Goal: Information Seeking & Learning: Learn about a topic

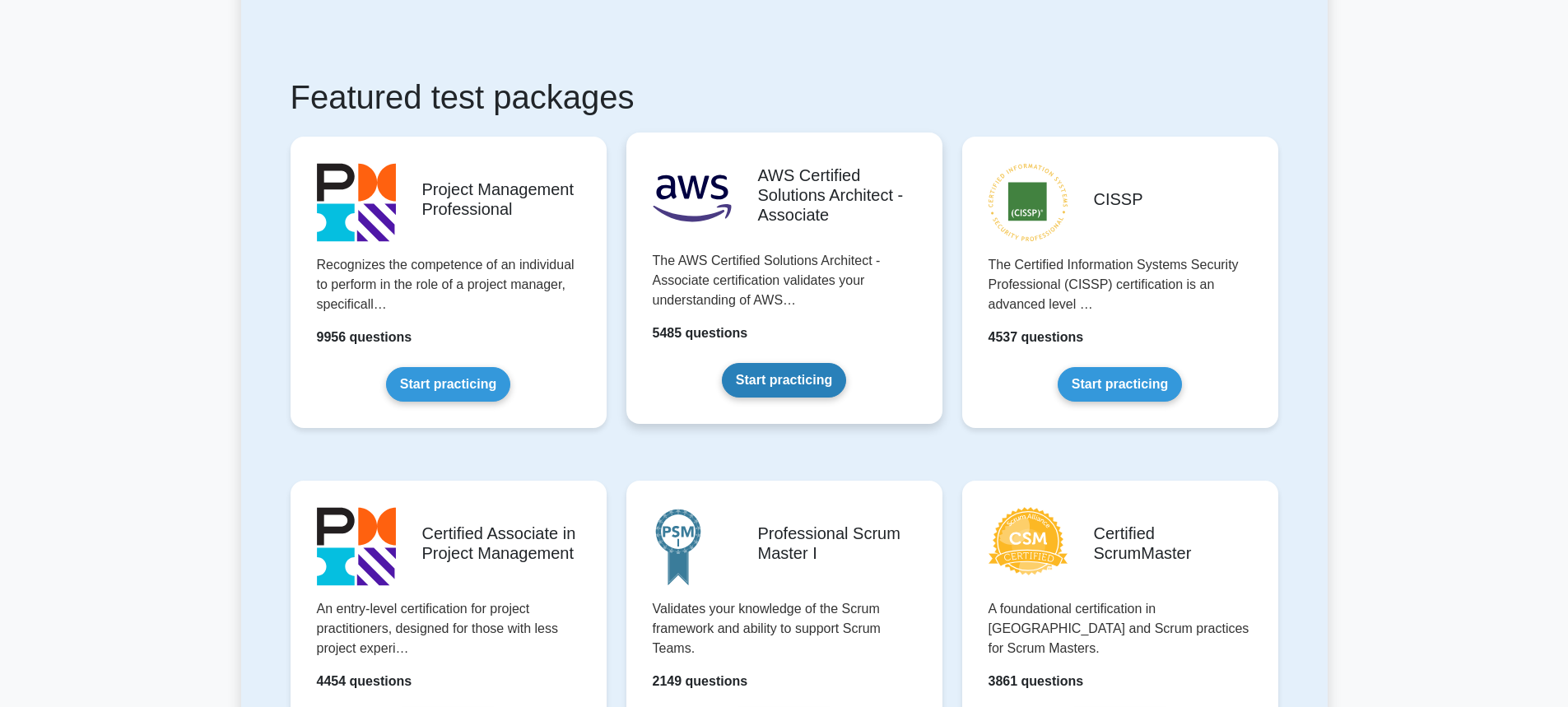
scroll to position [329, 0]
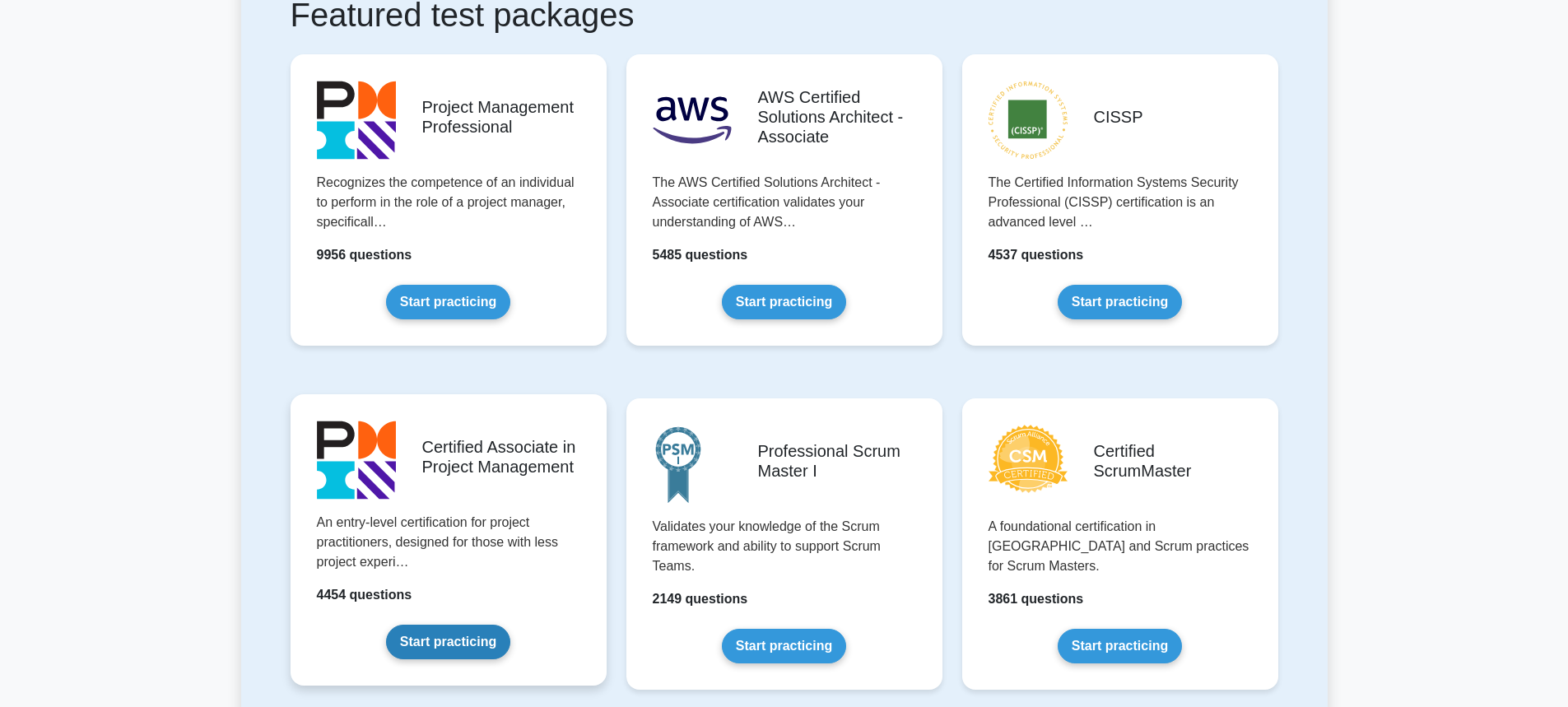
click at [477, 639] on link "Start practicing" at bounding box center [448, 642] width 124 height 35
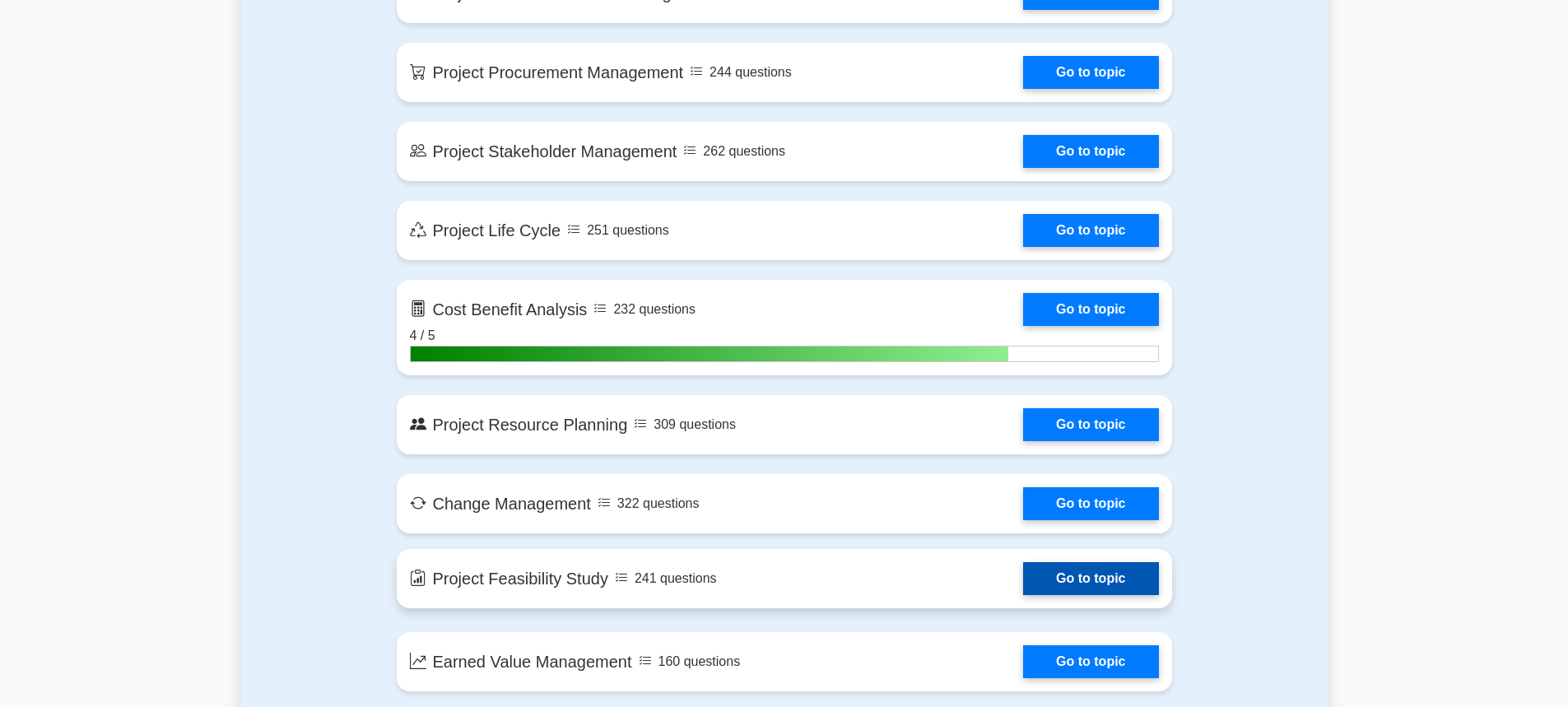
scroll to position [1563, 0]
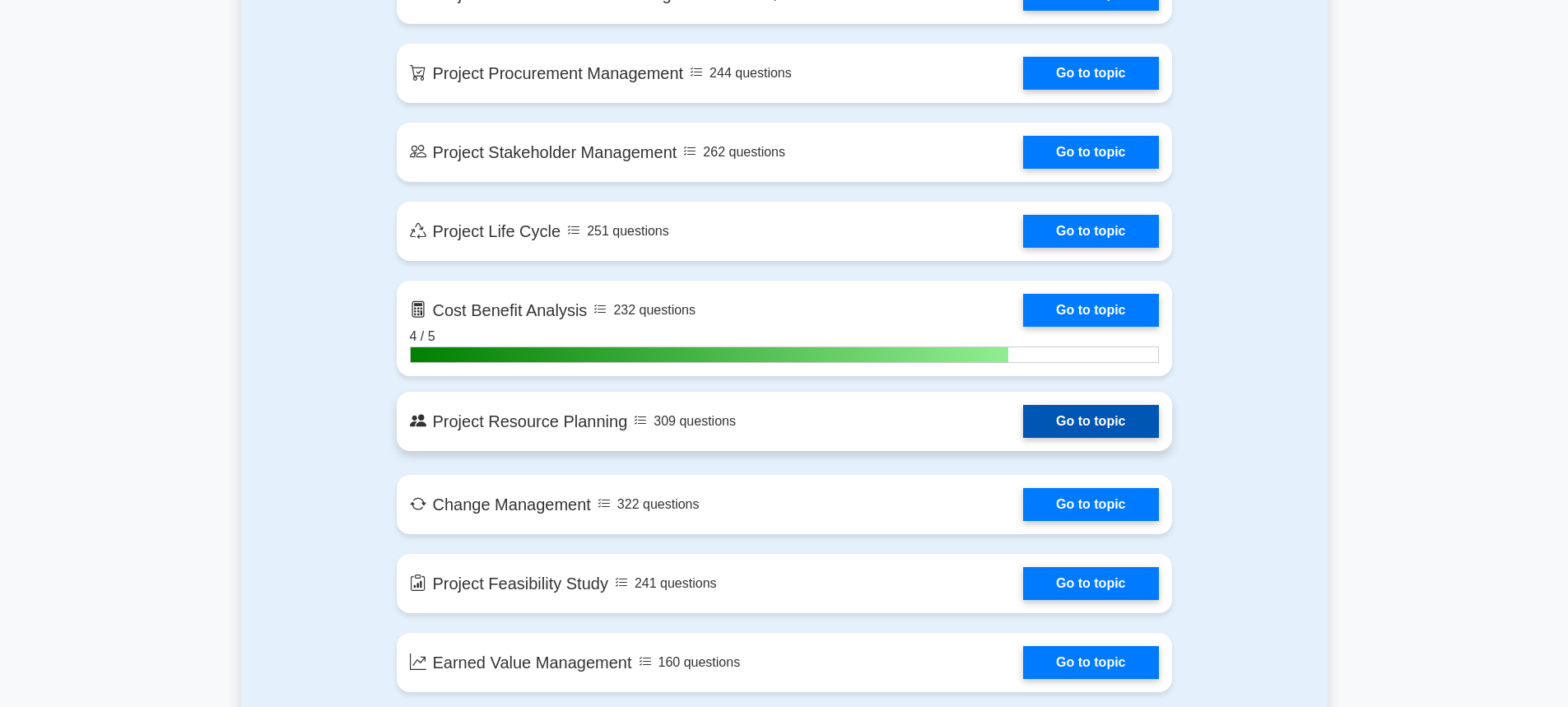
click at [1023, 418] on link "Go to topic" at bounding box center [1090, 422] width 135 height 33
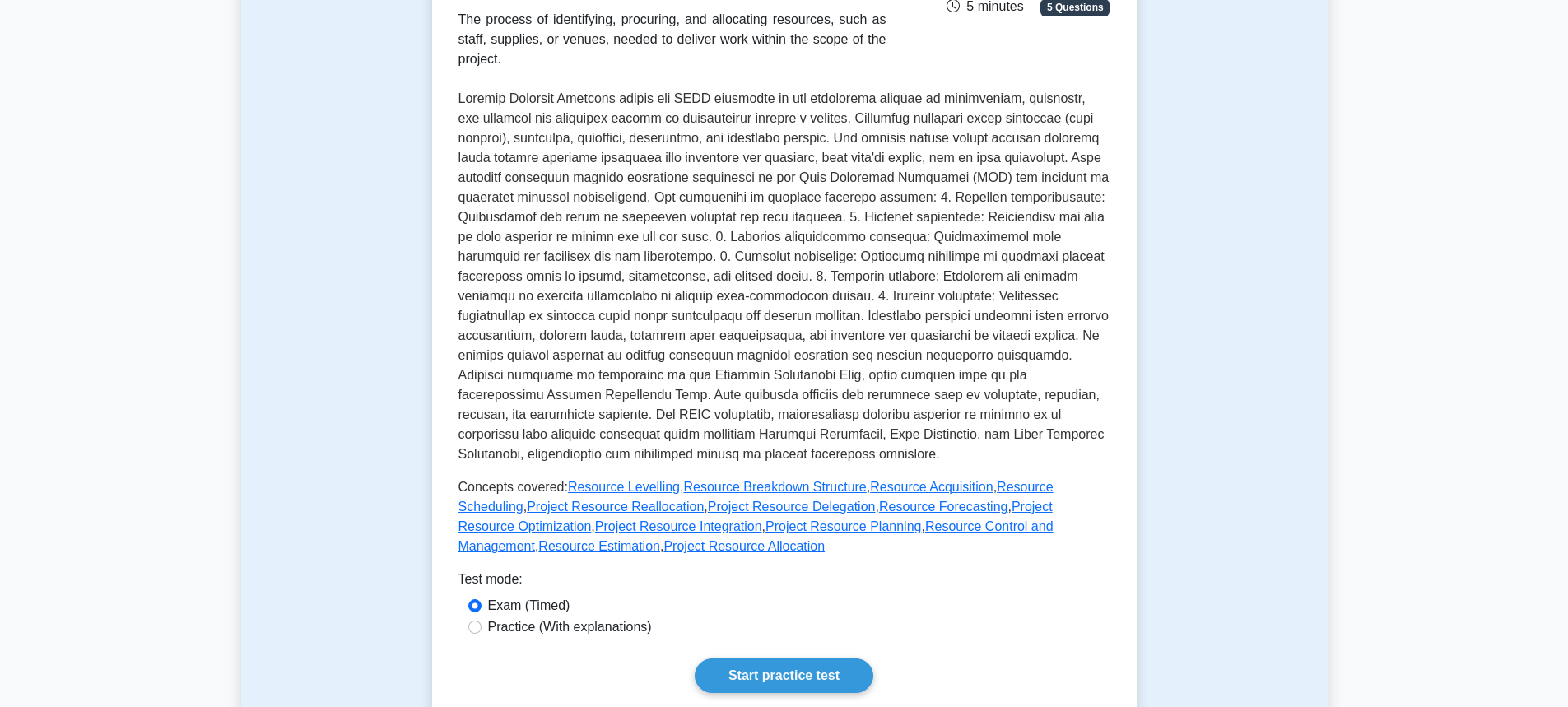
scroll to position [329, 0]
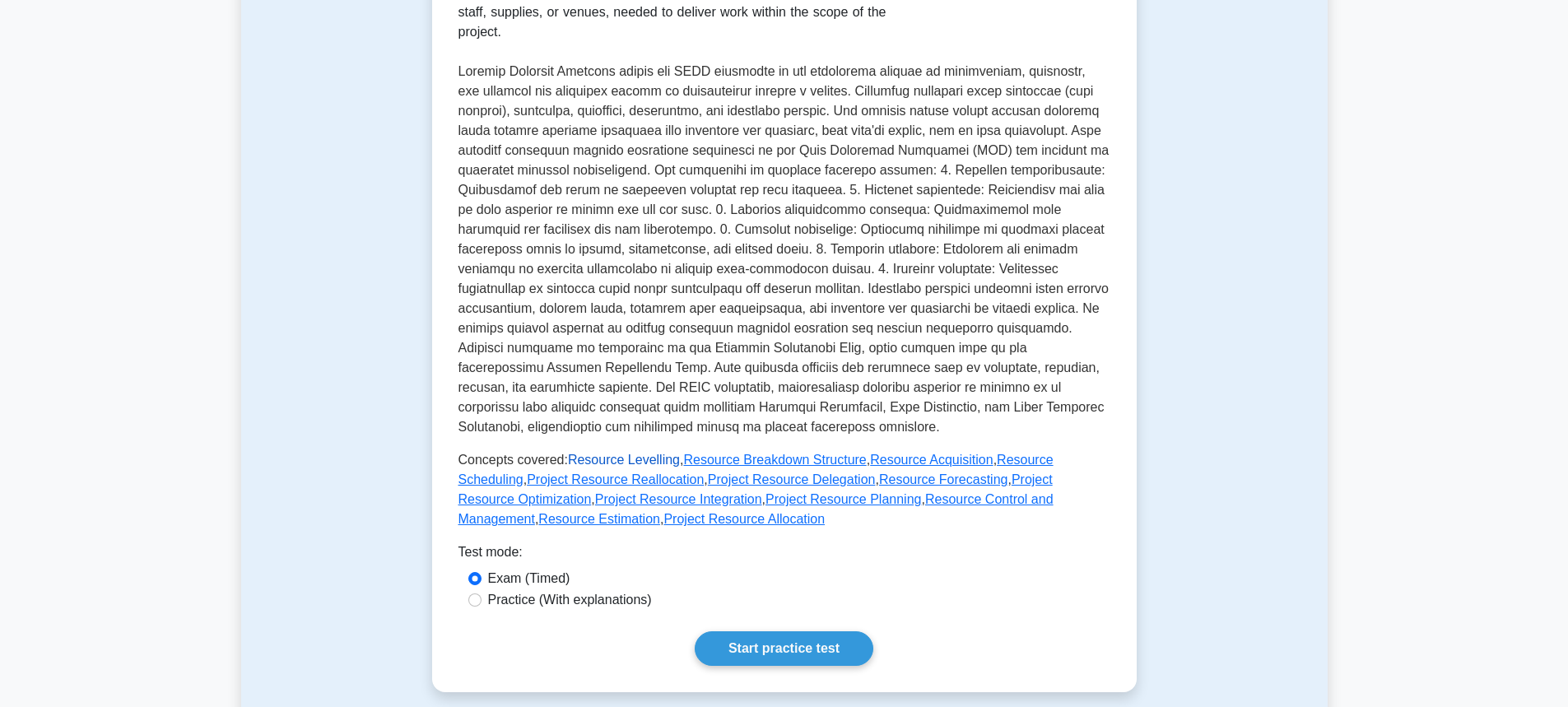
click at [630, 467] on link "Resource Levelling" at bounding box center [623, 459] width 112 height 14
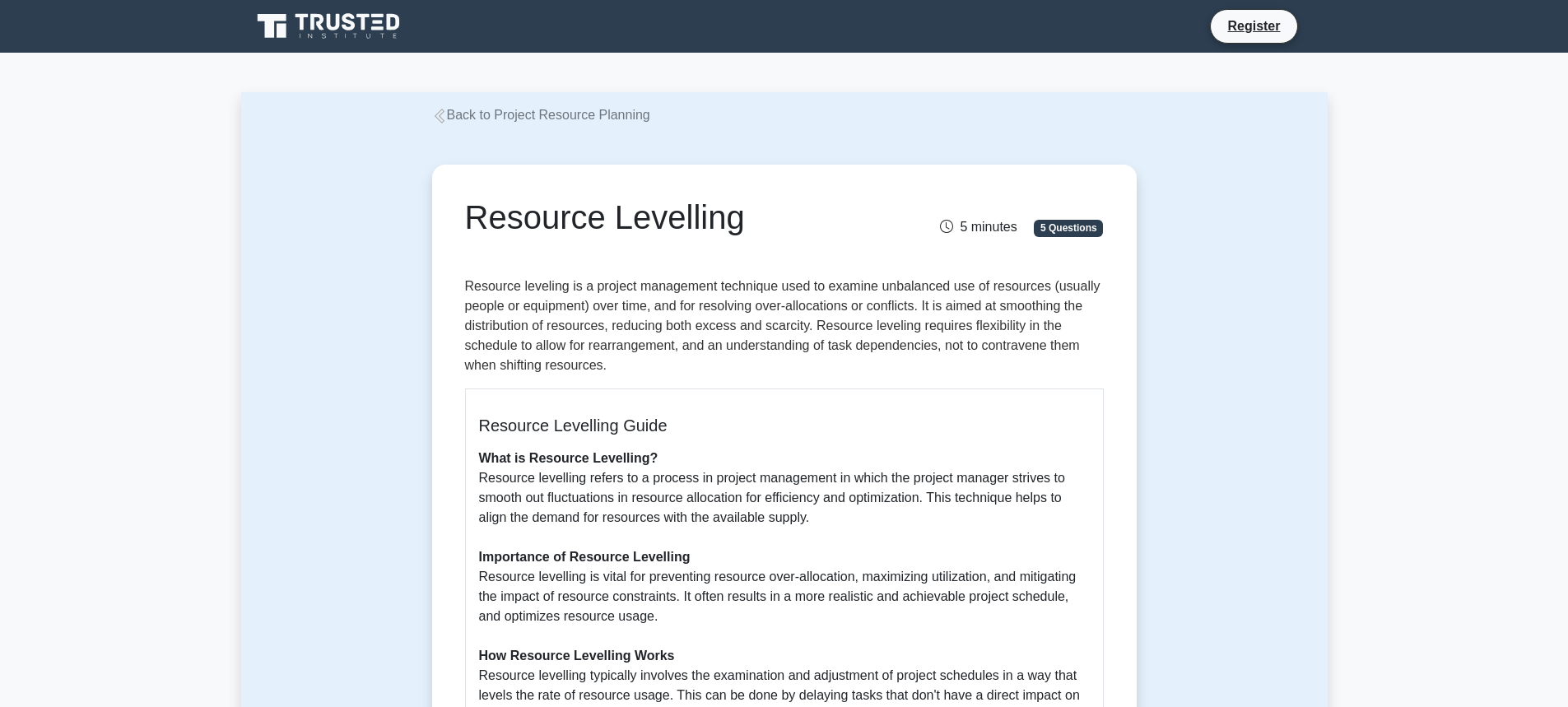
click at [554, 110] on link "Back to Project Resource Planning" at bounding box center [541, 115] width 218 height 14
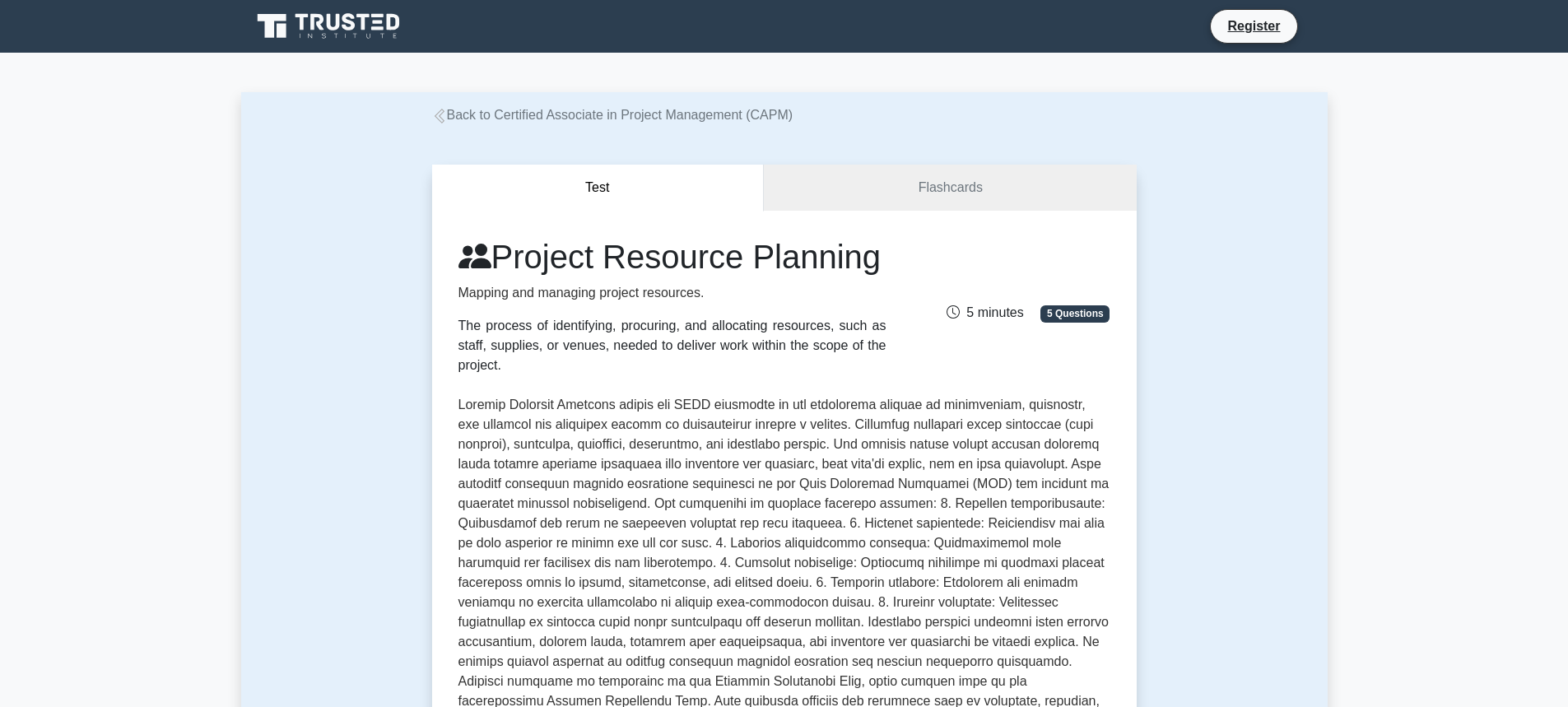
click at [582, 115] on link "Back to Certified Associate in Project Management (CAPM)" at bounding box center [613, 115] width 361 height 14
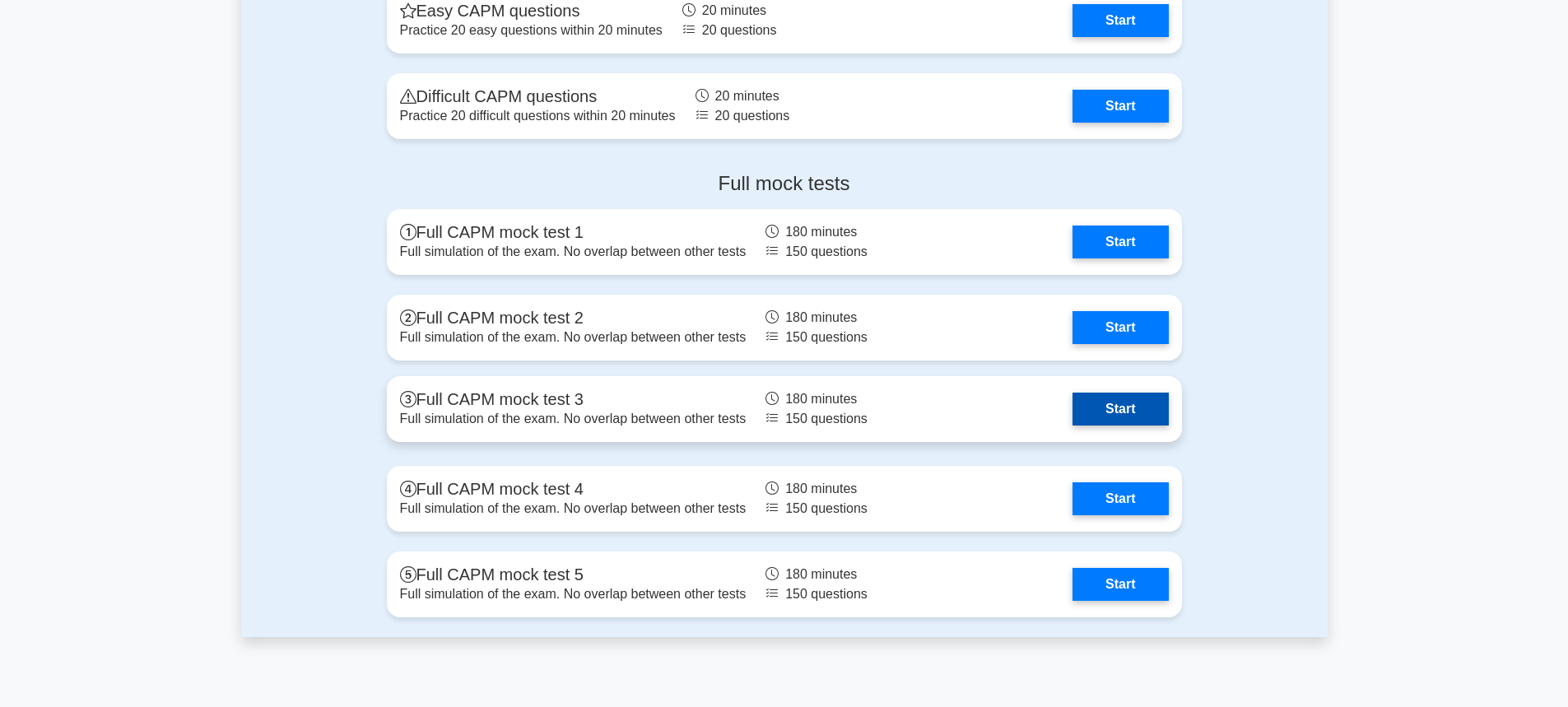
scroll to position [4195, 0]
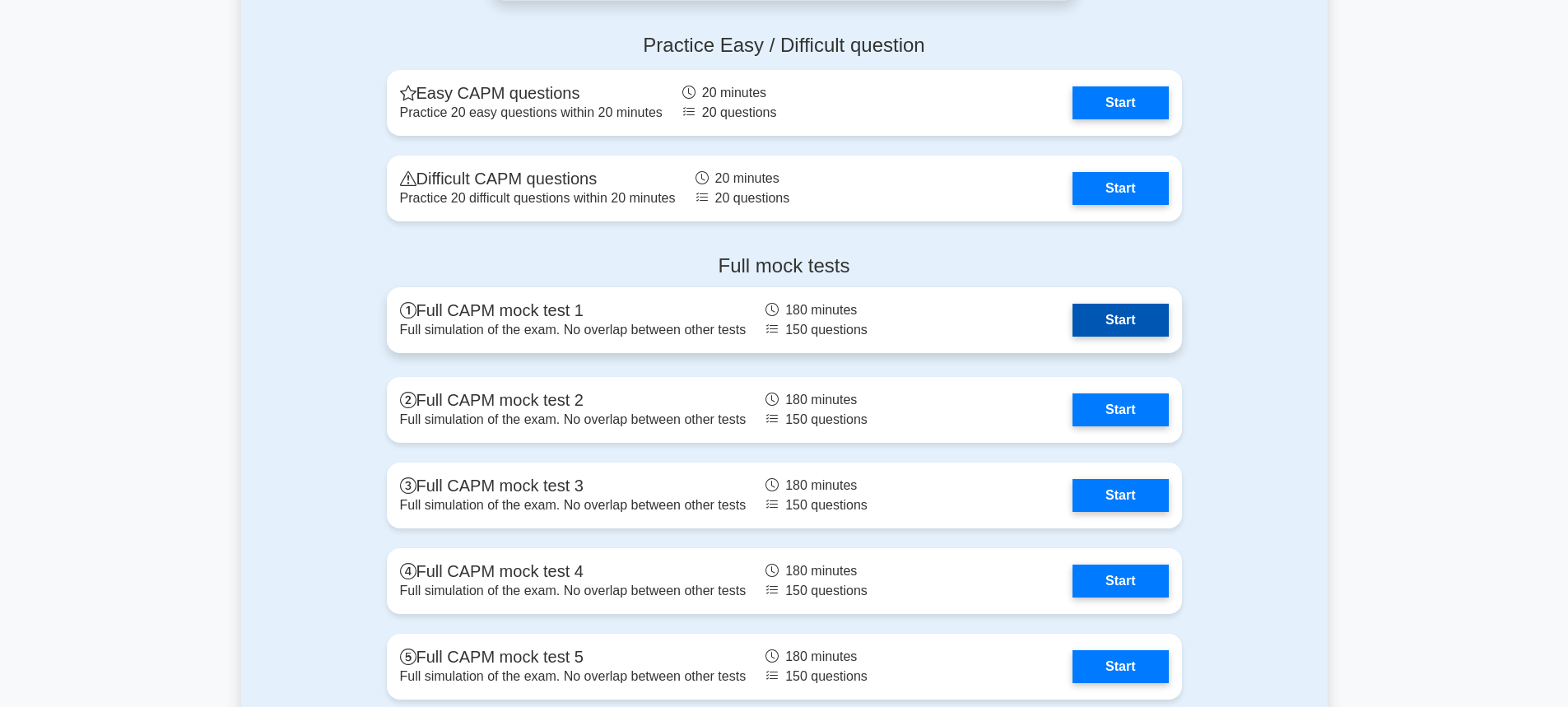
click at [1119, 326] on link "Start" at bounding box center [1120, 320] width 96 height 33
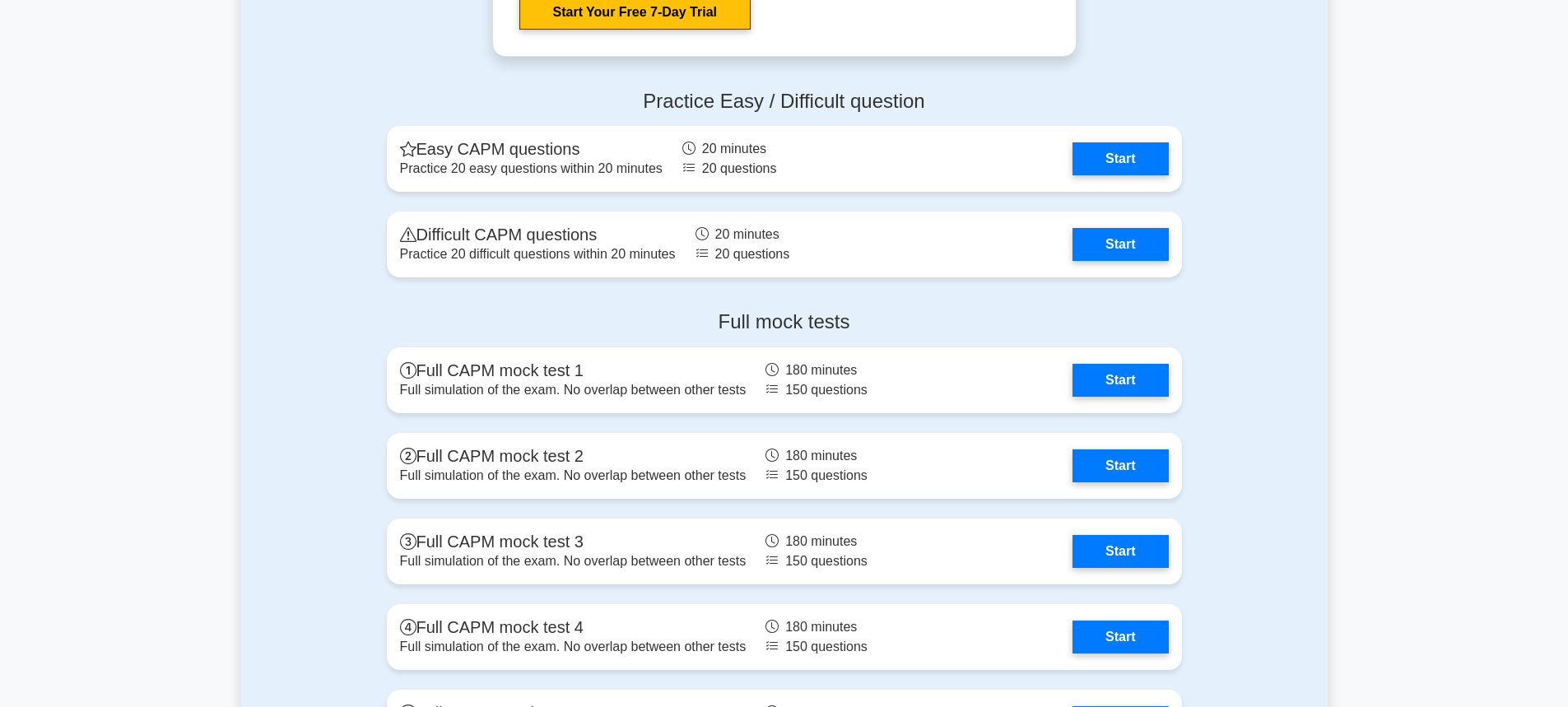
scroll to position [4114, 0]
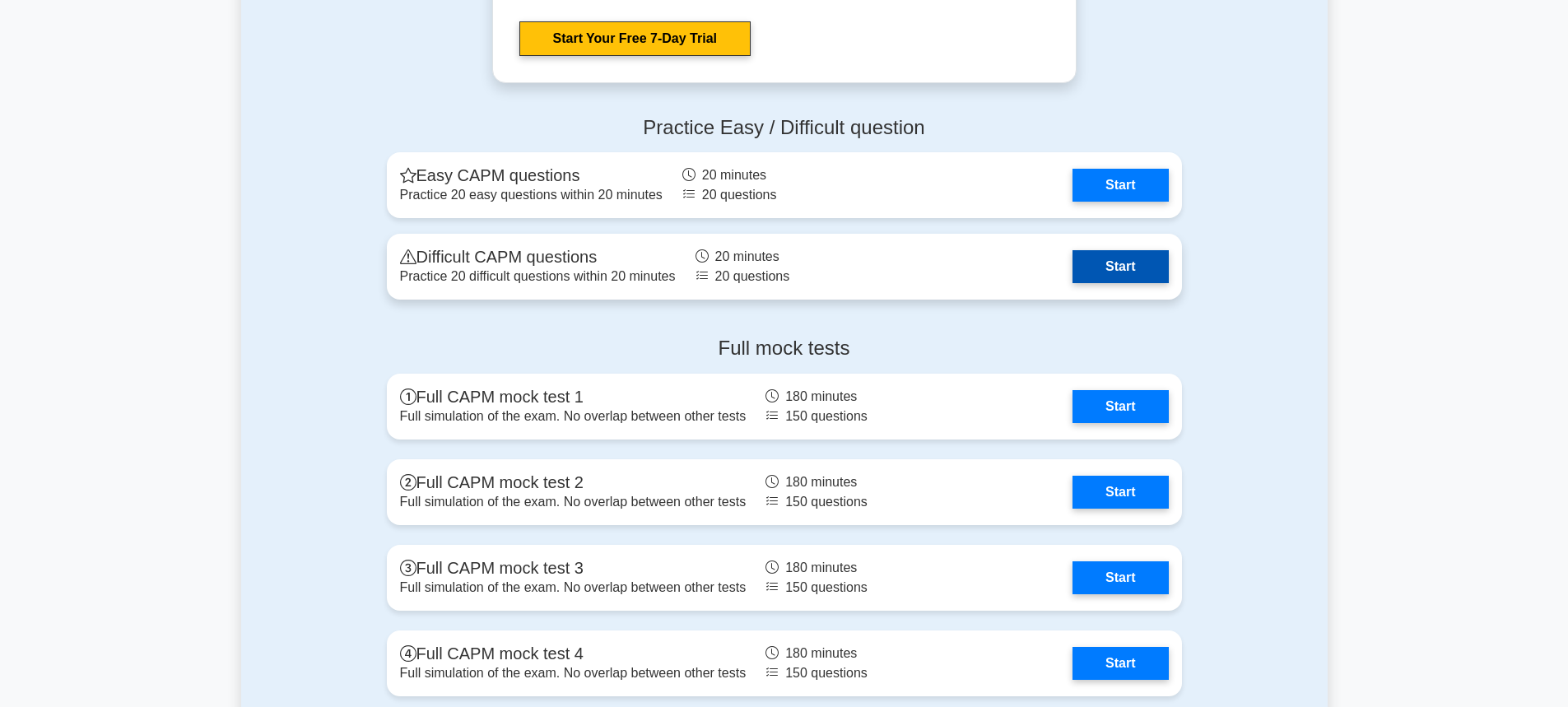
click at [1110, 254] on link "Start" at bounding box center [1120, 267] width 96 height 33
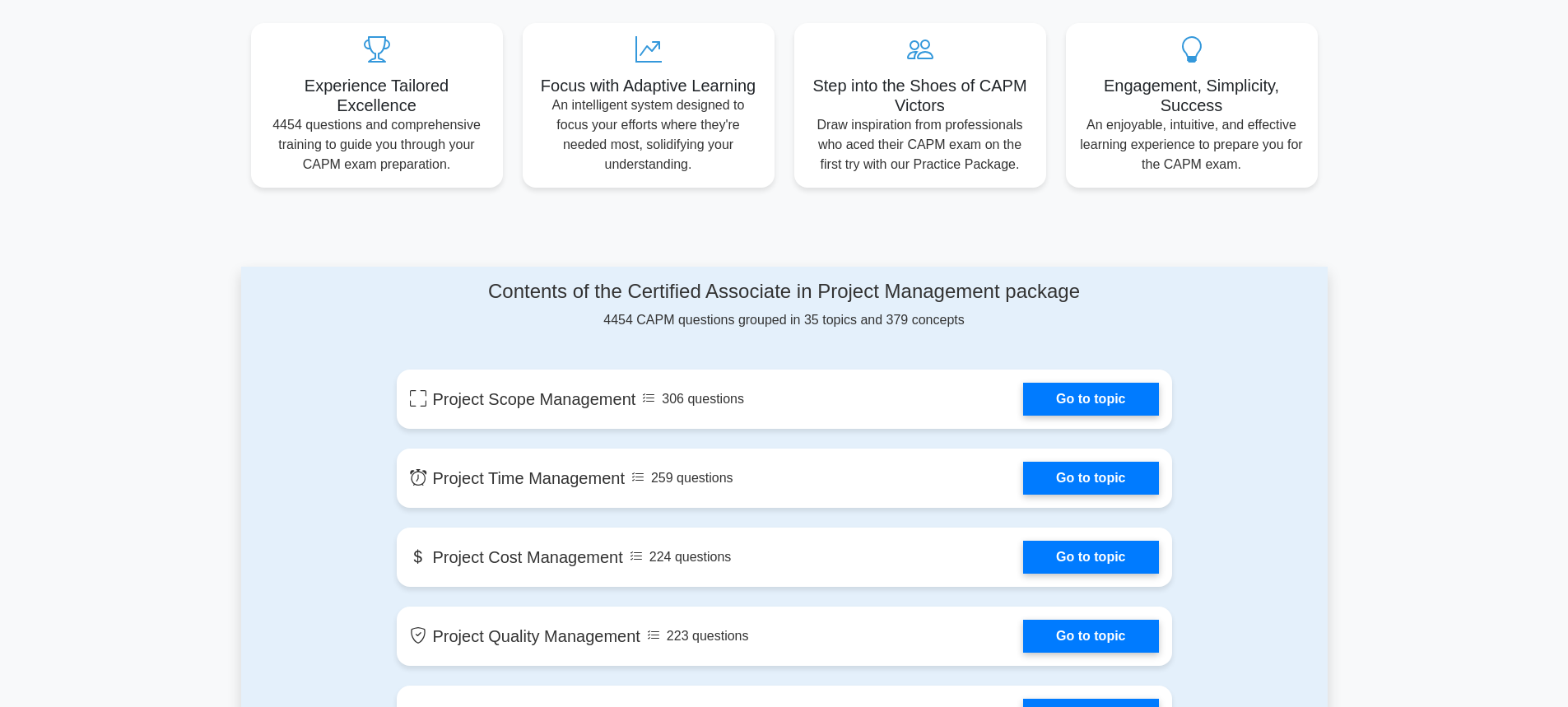
scroll to position [576, 0]
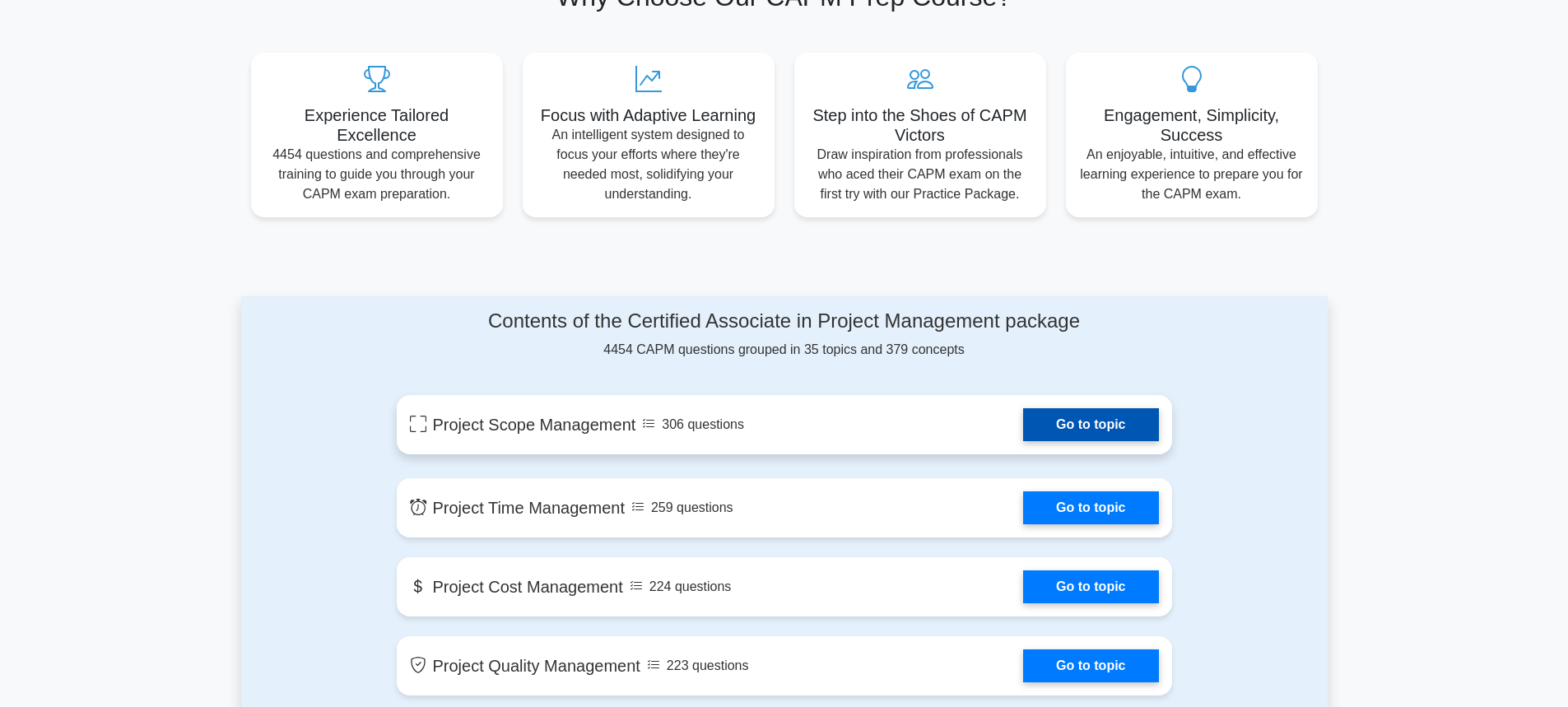
click at [1023, 440] on link "Go to topic" at bounding box center [1090, 425] width 135 height 33
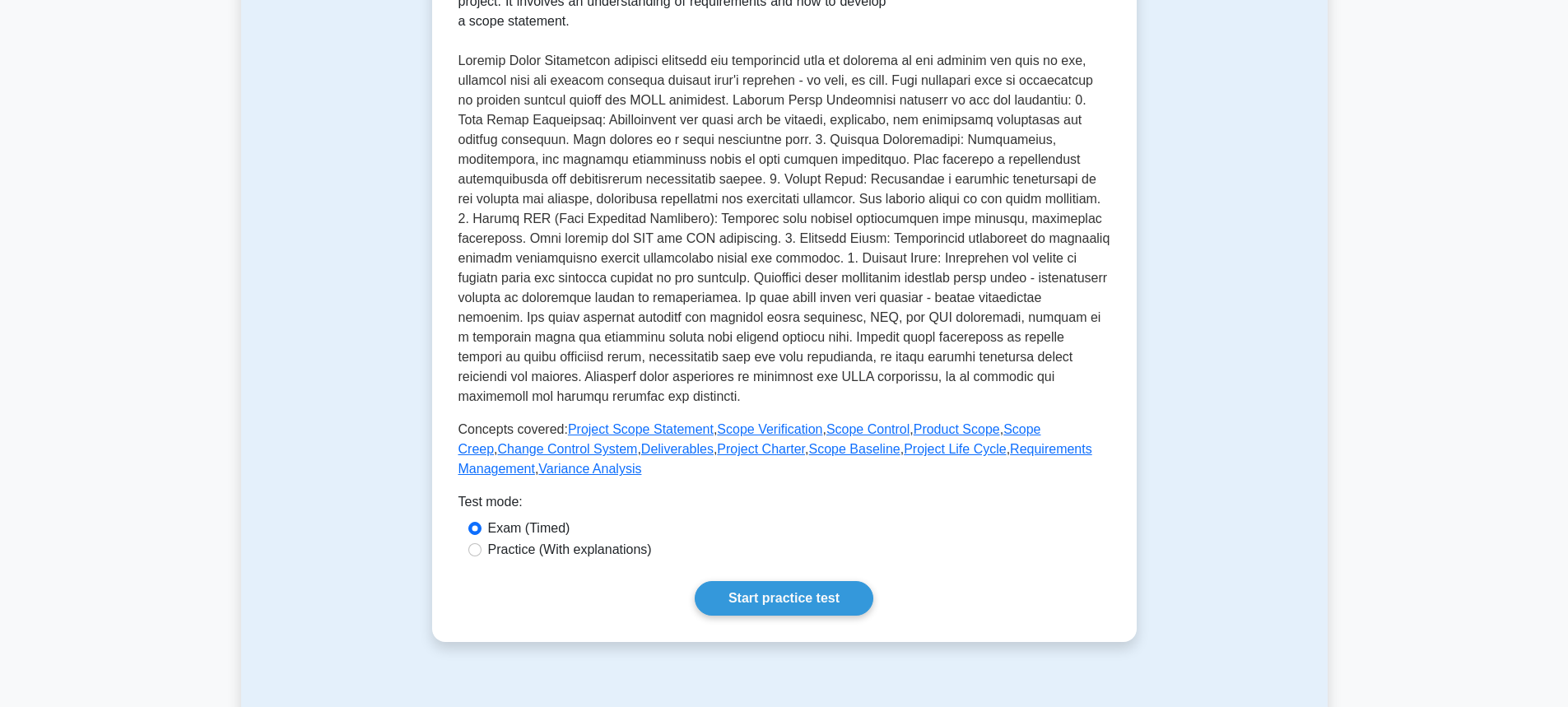
scroll to position [493, 0]
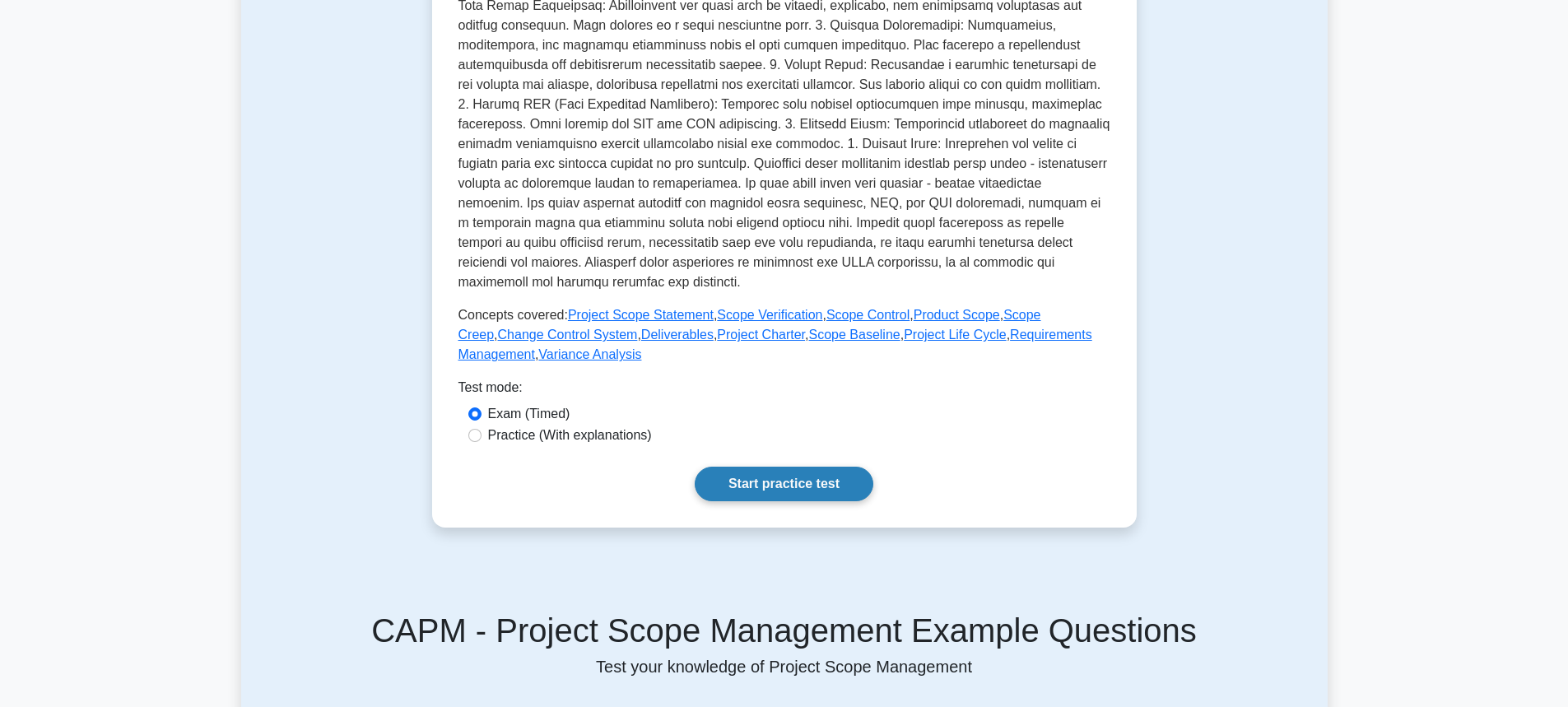
click at [749, 483] on link "Start practice test" at bounding box center [784, 484] width 179 height 35
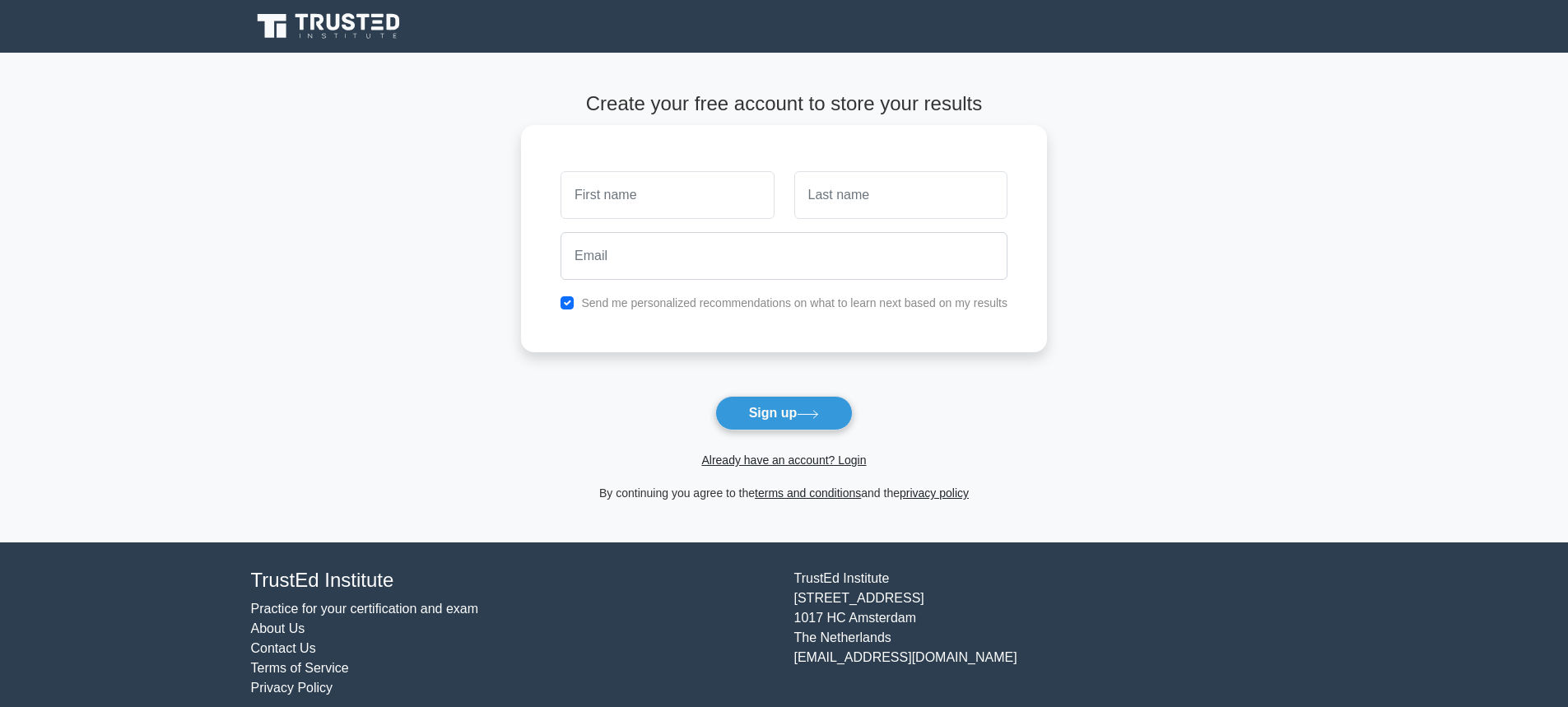
click at [647, 199] on input "text" at bounding box center [667, 195] width 213 height 47
type input "[PERSON_NAME]"
click at [835, 204] on input "text" at bounding box center [901, 195] width 213 height 47
type input "Marquis"
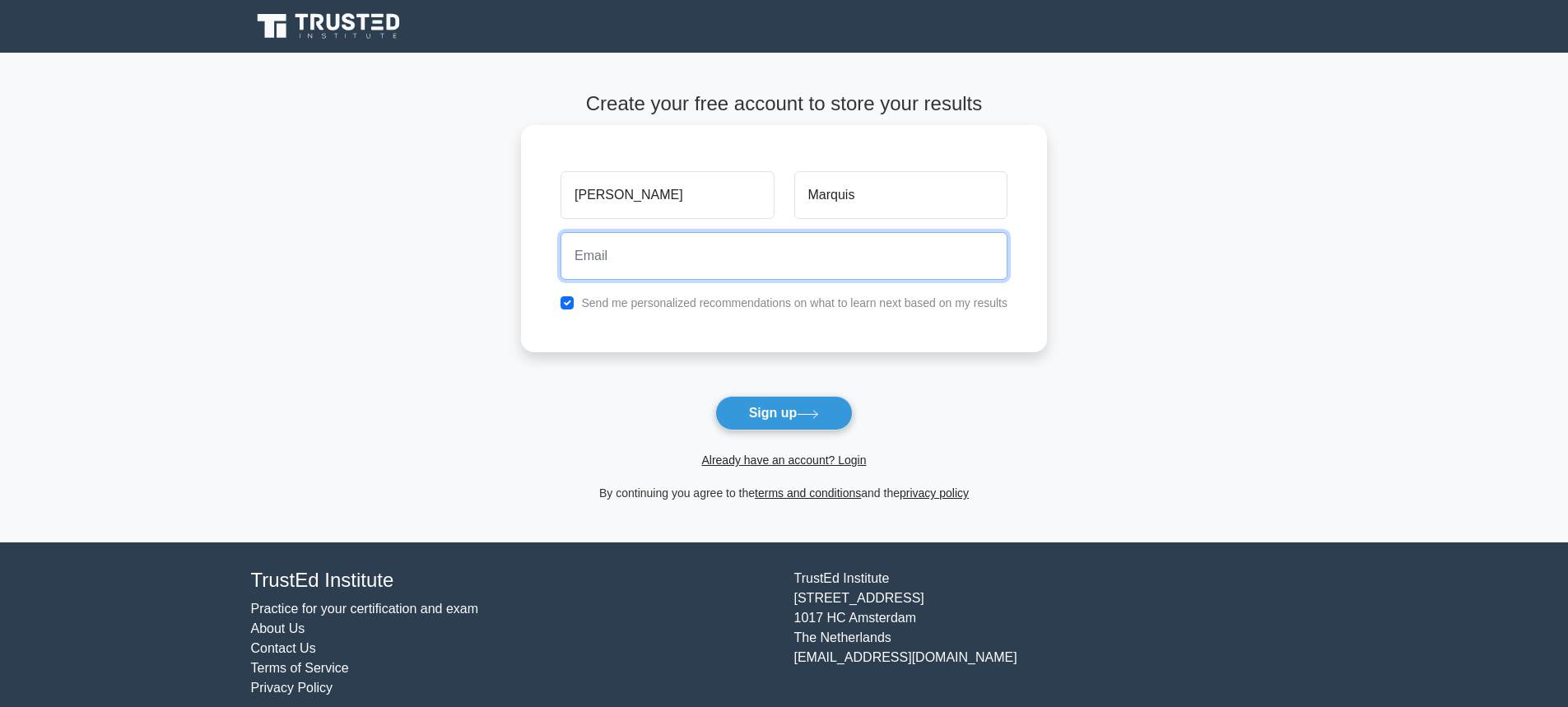
click at [729, 276] on input "email" at bounding box center [784, 255] width 447 height 47
type input "jamesmarquis1983@gmail.com"
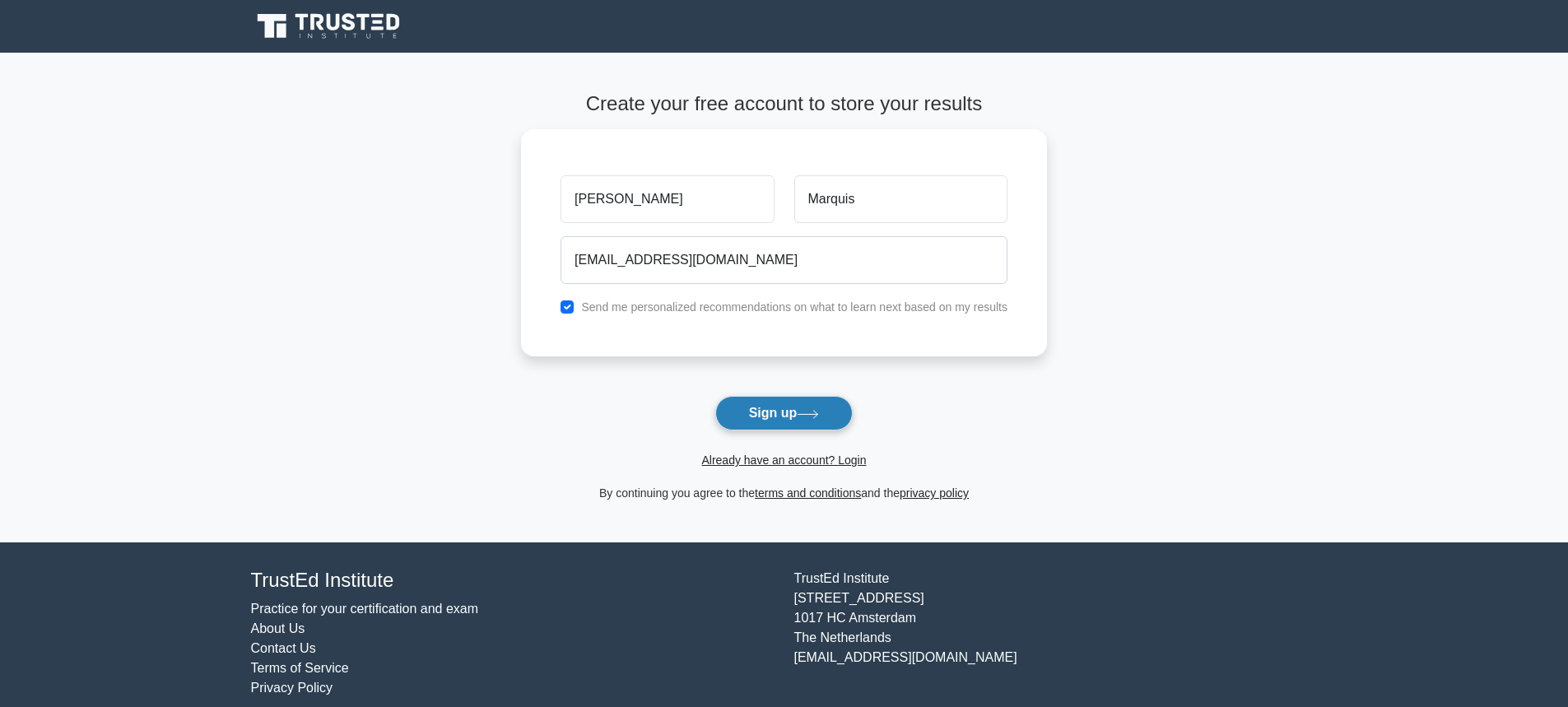
click at [772, 409] on button "Sign up" at bounding box center [785, 413] width 138 height 35
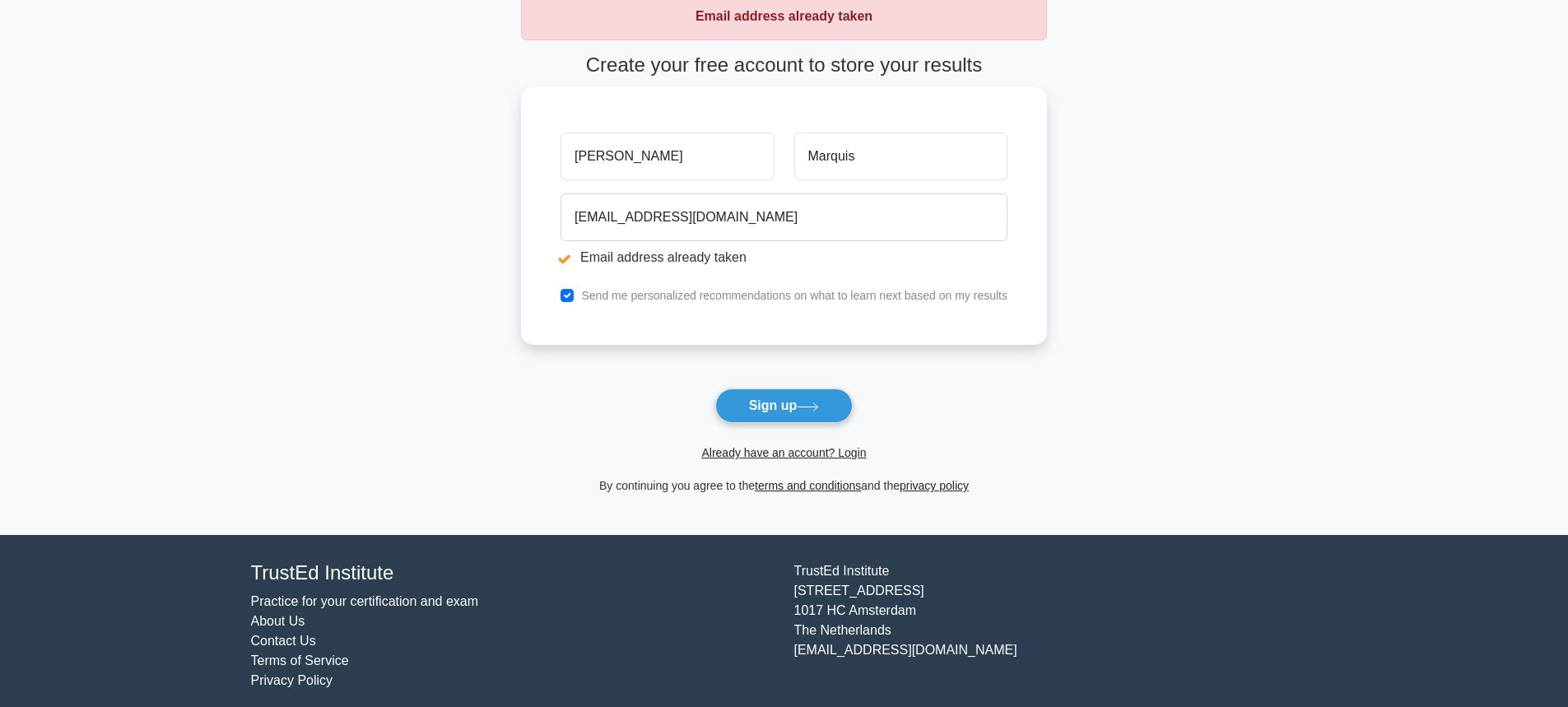
scroll to position [111, 0]
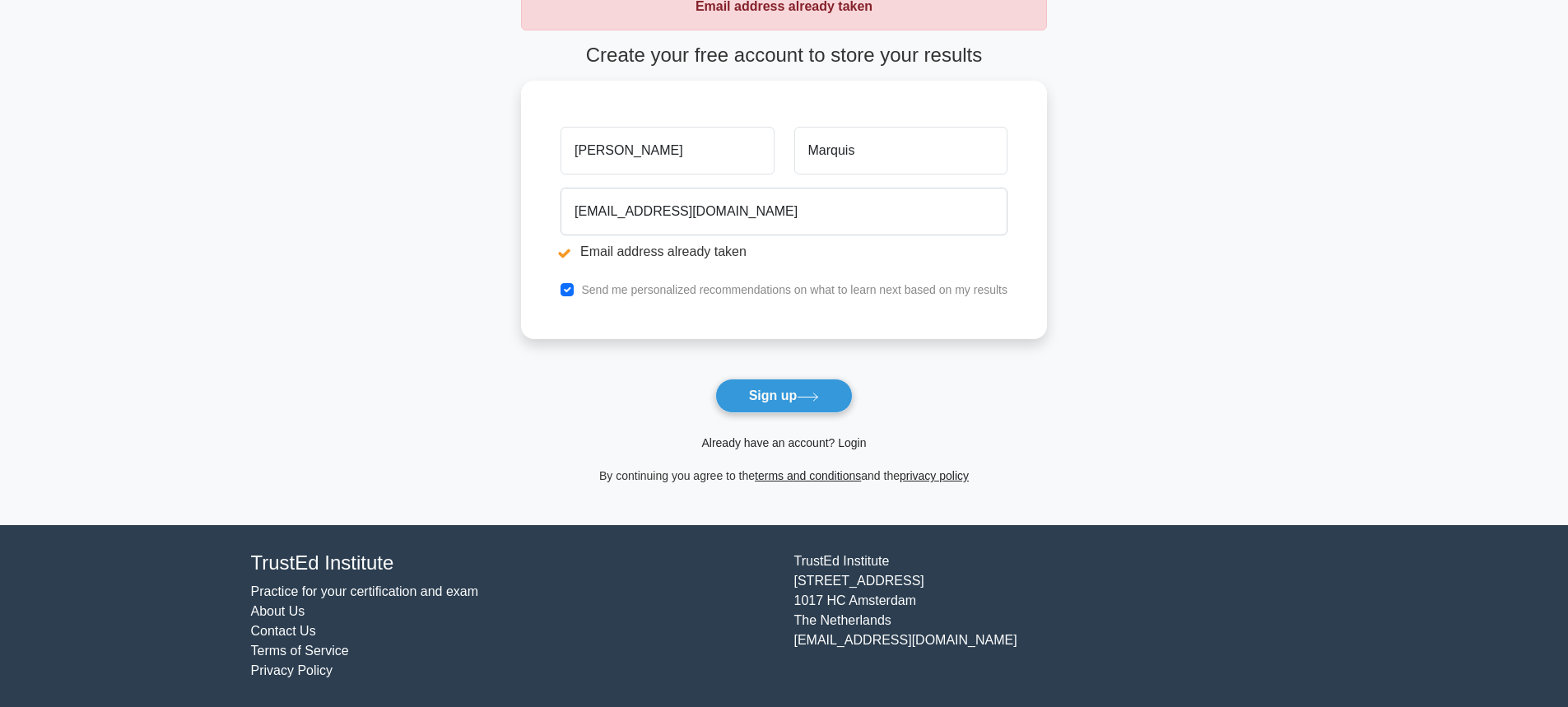
click at [777, 438] on link "Already have an account? Login" at bounding box center [784, 442] width 165 height 13
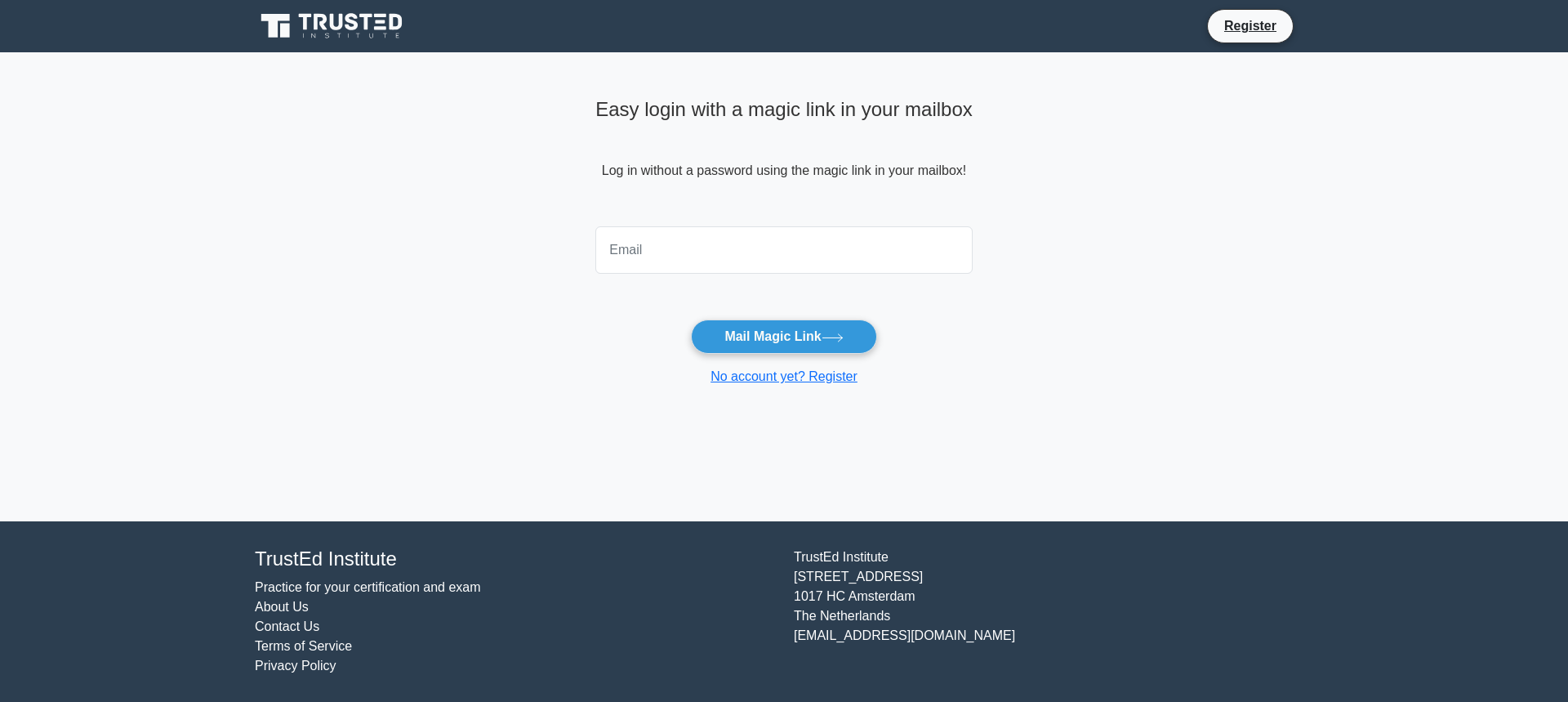
click at [652, 254] on input "email" at bounding box center [784, 249] width 377 height 47
type input "jamesmarquis1983@gmail.com"
click at [742, 333] on button "Mail Magic Link" at bounding box center [784, 337] width 186 height 35
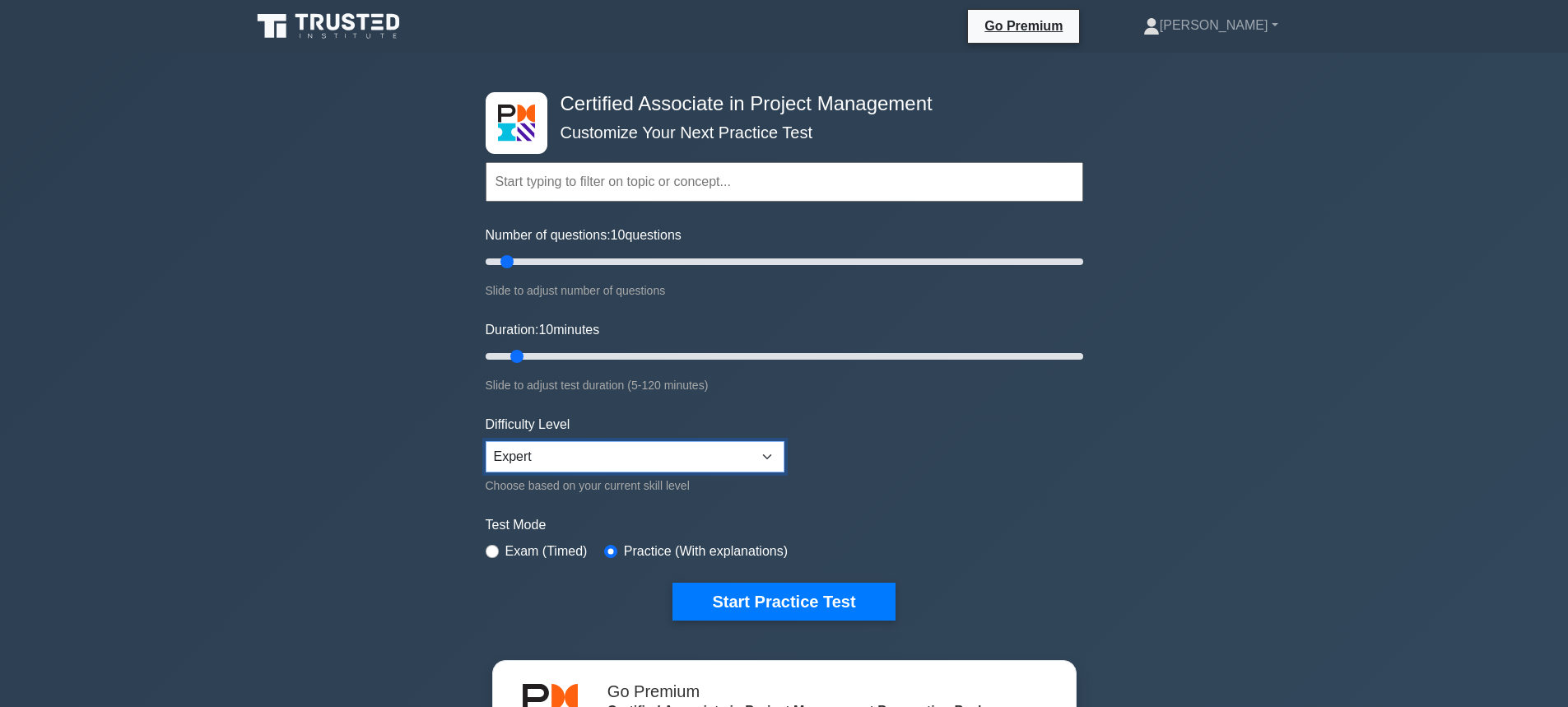
click at [621, 452] on select "Beginner Intermediate Expert" at bounding box center [635, 457] width 299 height 32
select select "intermediate"
click at [486, 441] on select "Beginner Intermediate Expert" at bounding box center [635, 457] width 299 height 32
click at [747, 595] on button "Start Practice Test" at bounding box center [783, 601] width 222 height 37
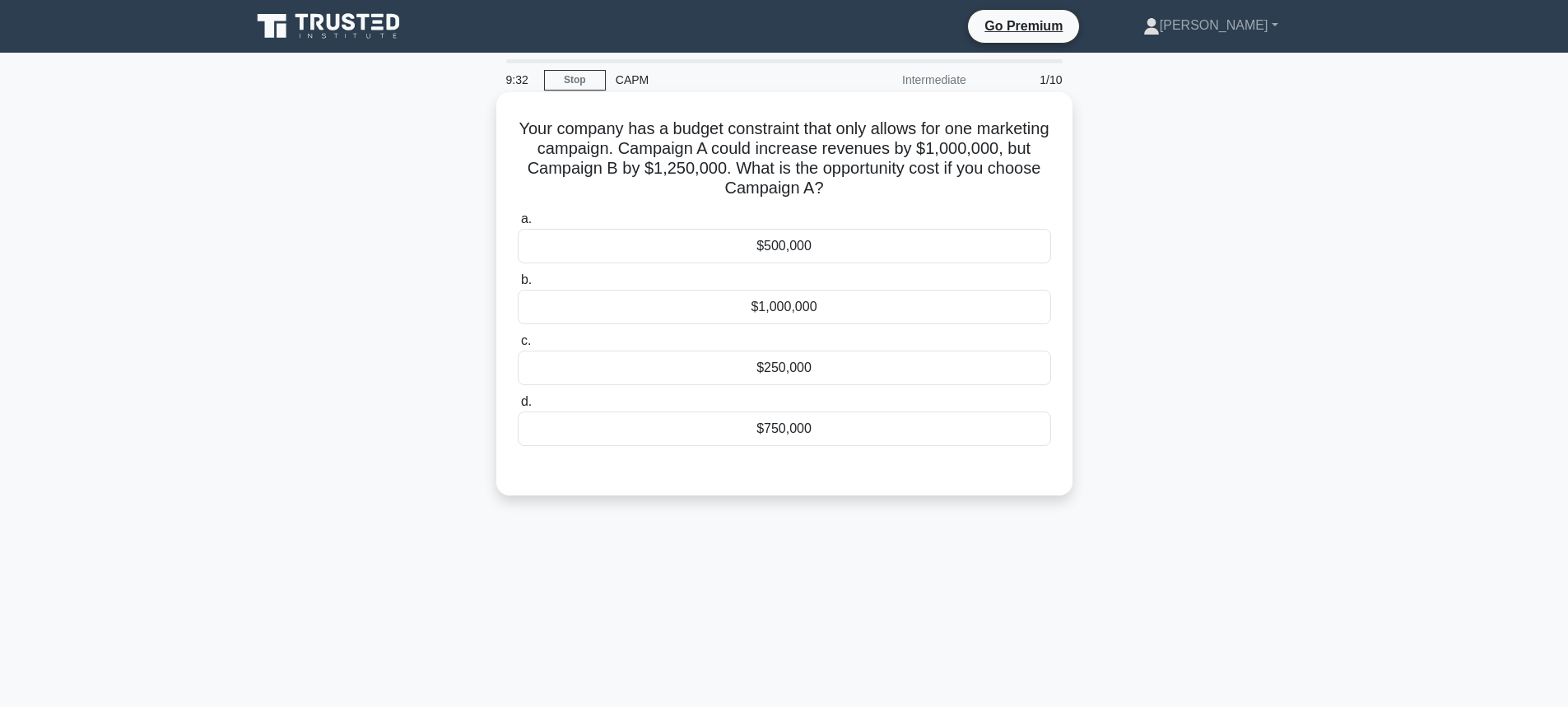
click at [664, 302] on div "$1,000,000" at bounding box center [784, 307] width 533 height 35
click at [518, 285] on input "b. $1,000,000" at bounding box center [518, 279] width 0 height 11
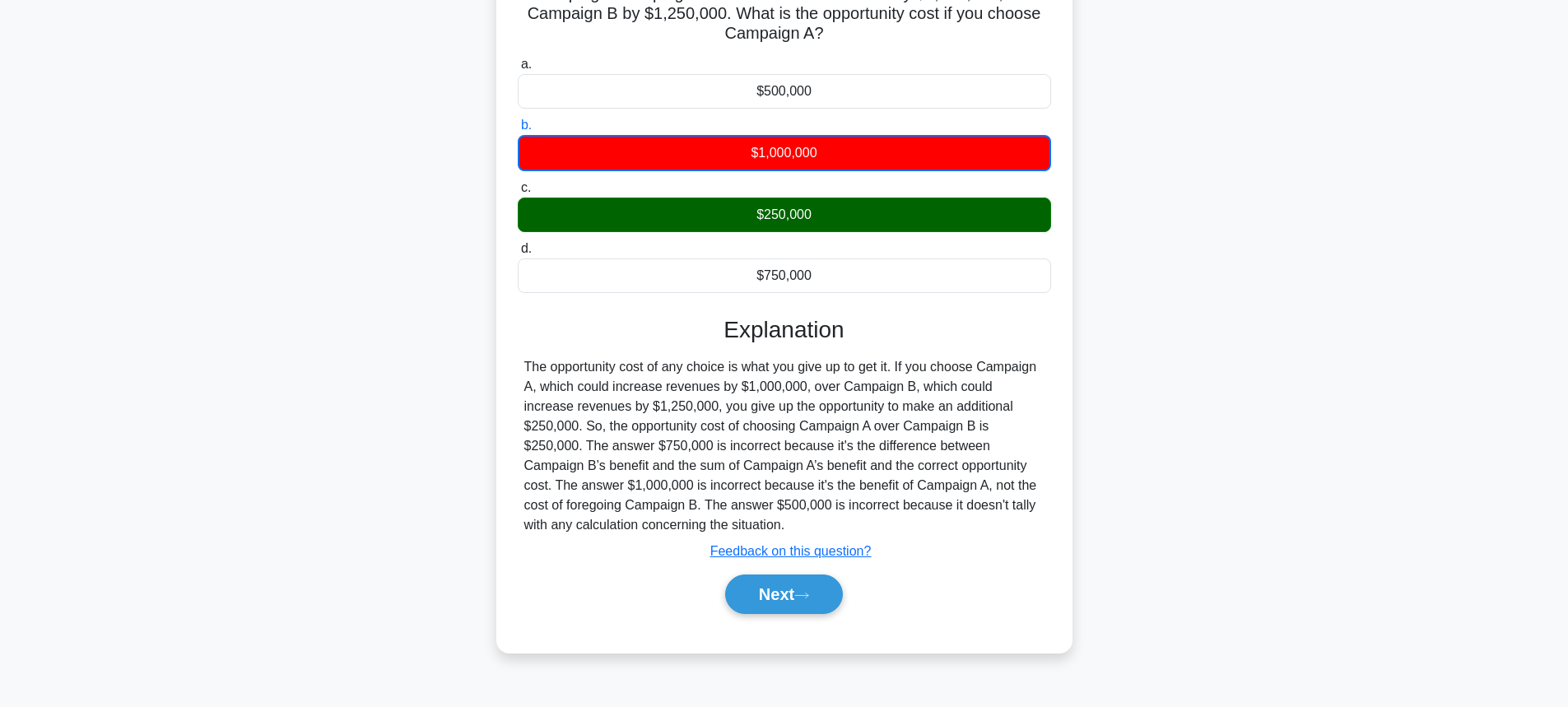
scroll to position [165, 0]
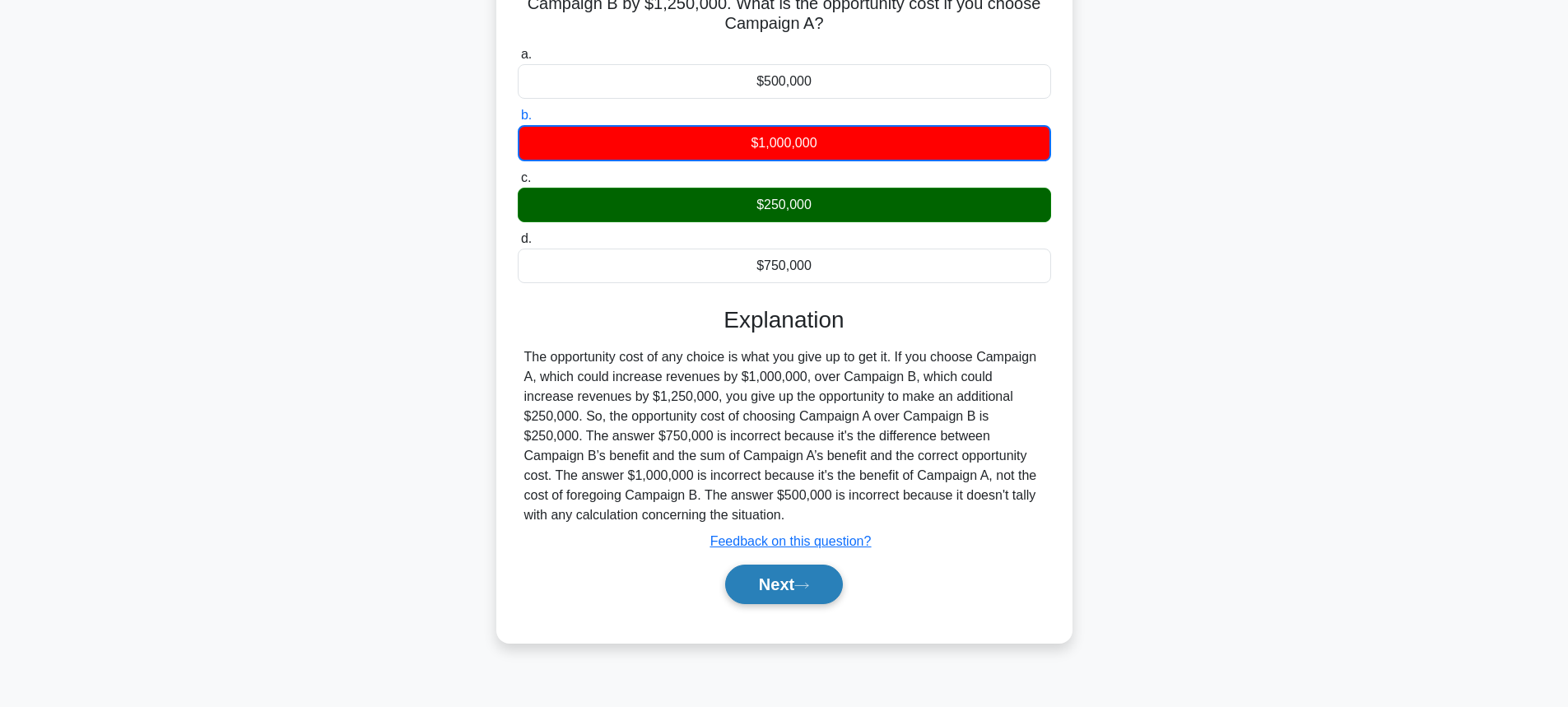
click at [743, 591] on button "Next" at bounding box center [783, 584] width 117 height 39
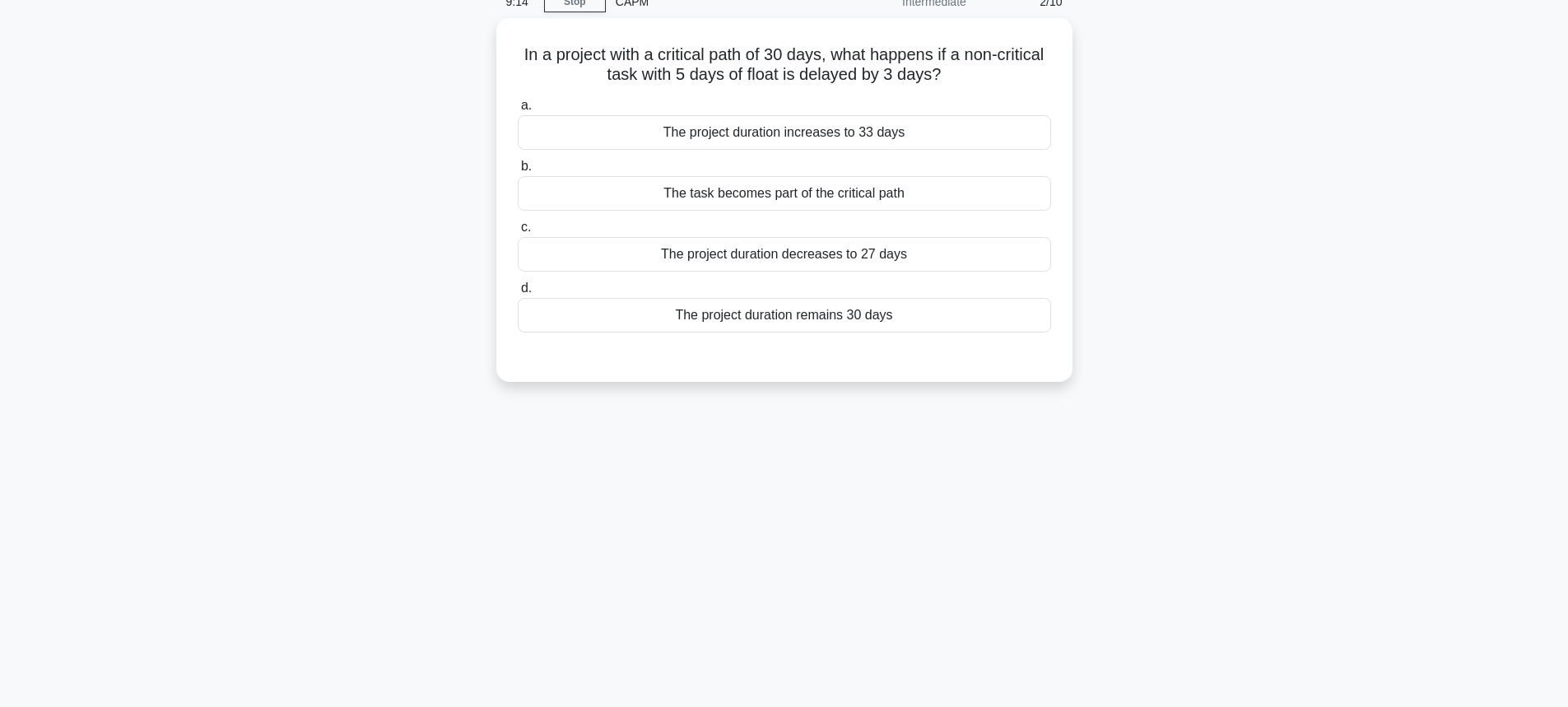
scroll to position [0, 0]
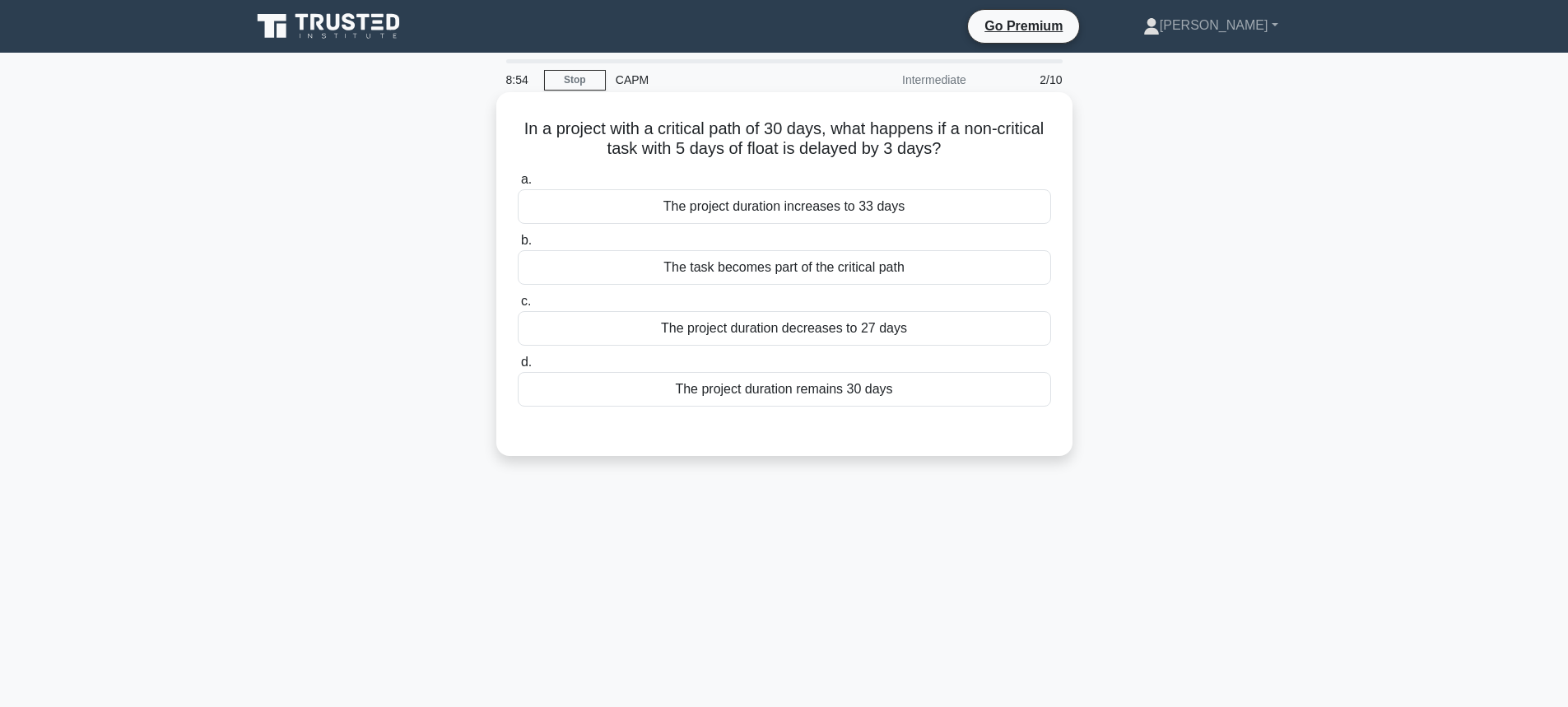
click at [660, 392] on div "The project duration remains 30 days" at bounding box center [784, 389] width 533 height 35
click at [518, 368] on input "d. The project duration remains 30 days" at bounding box center [518, 362] width 0 height 11
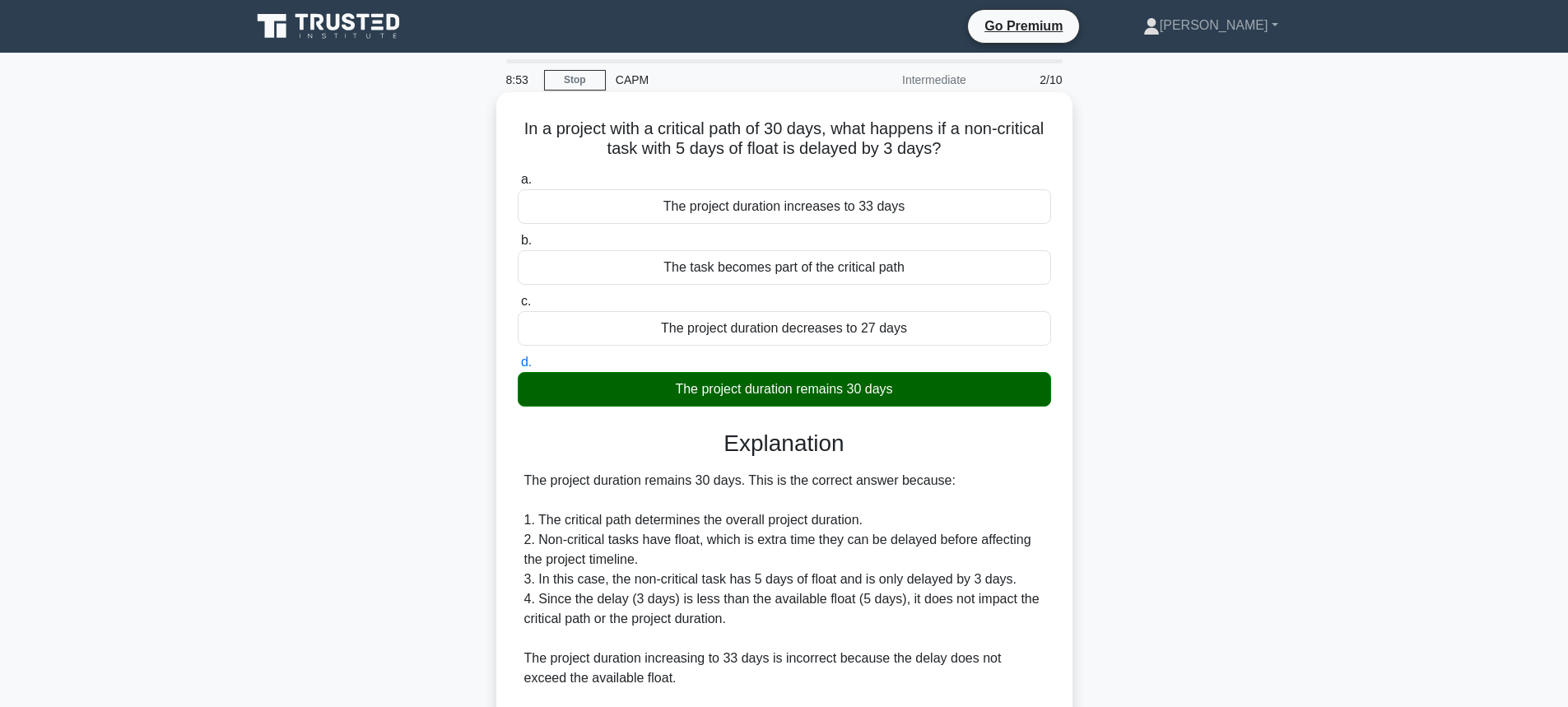
scroll to position [250, 0]
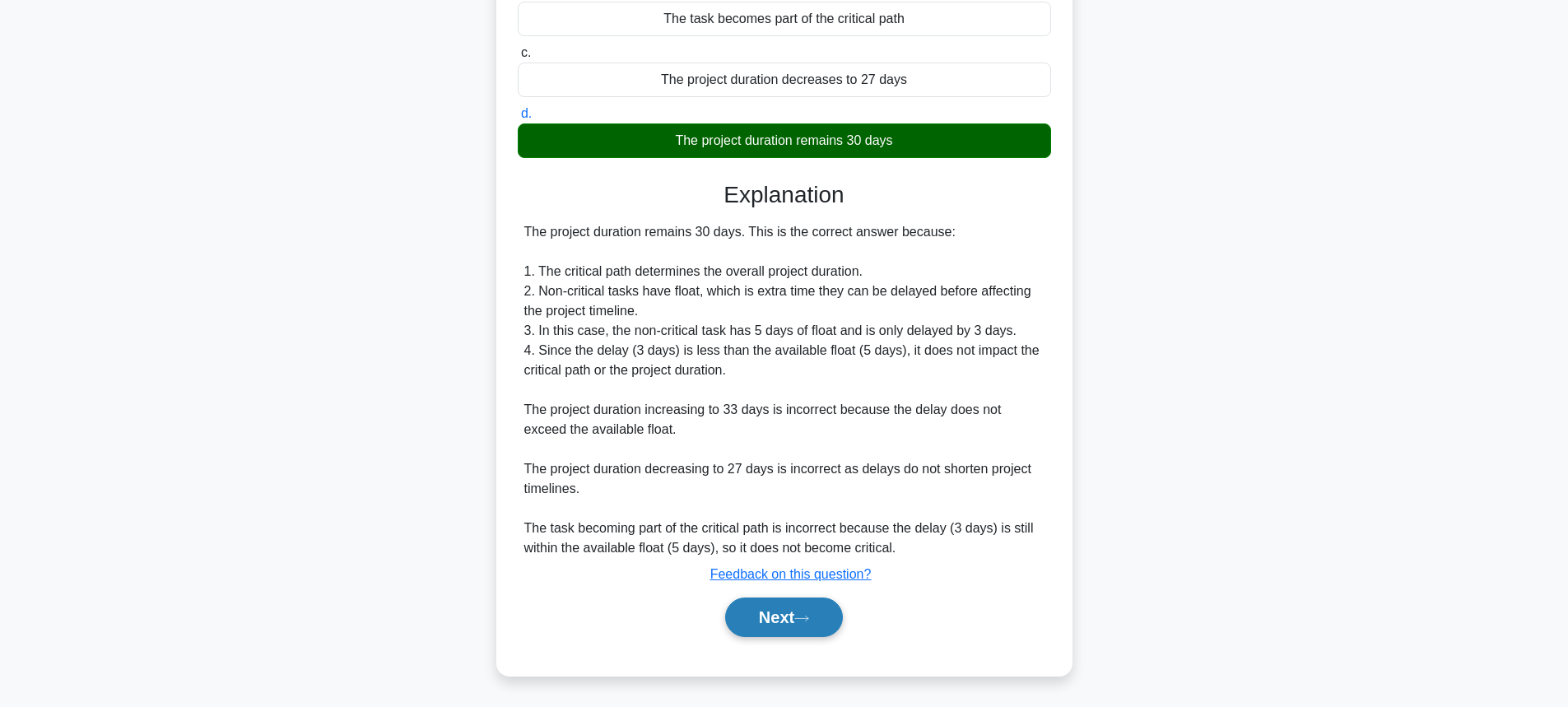
click at [782, 611] on button "Next" at bounding box center [783, 616] width 117 height 39
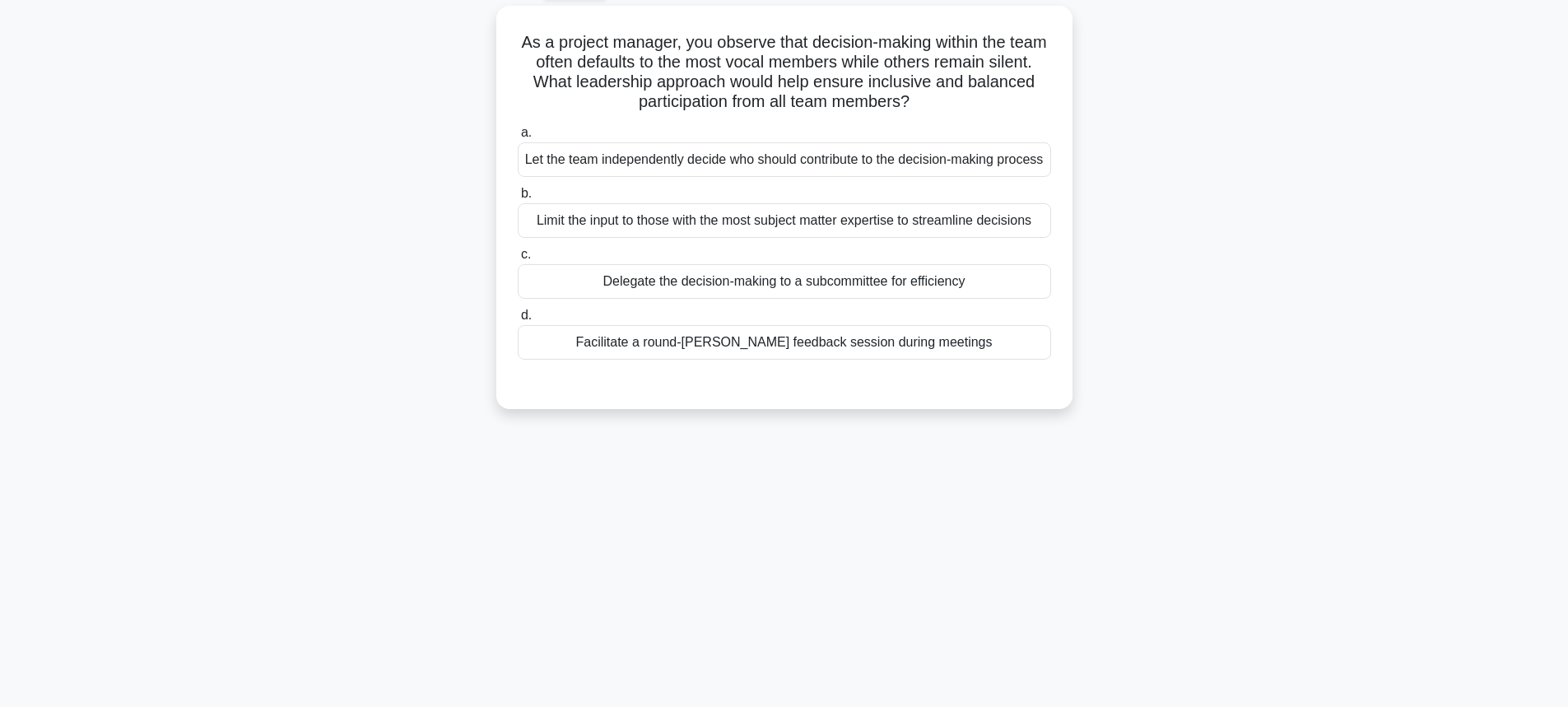
scroll to position [0, 0]
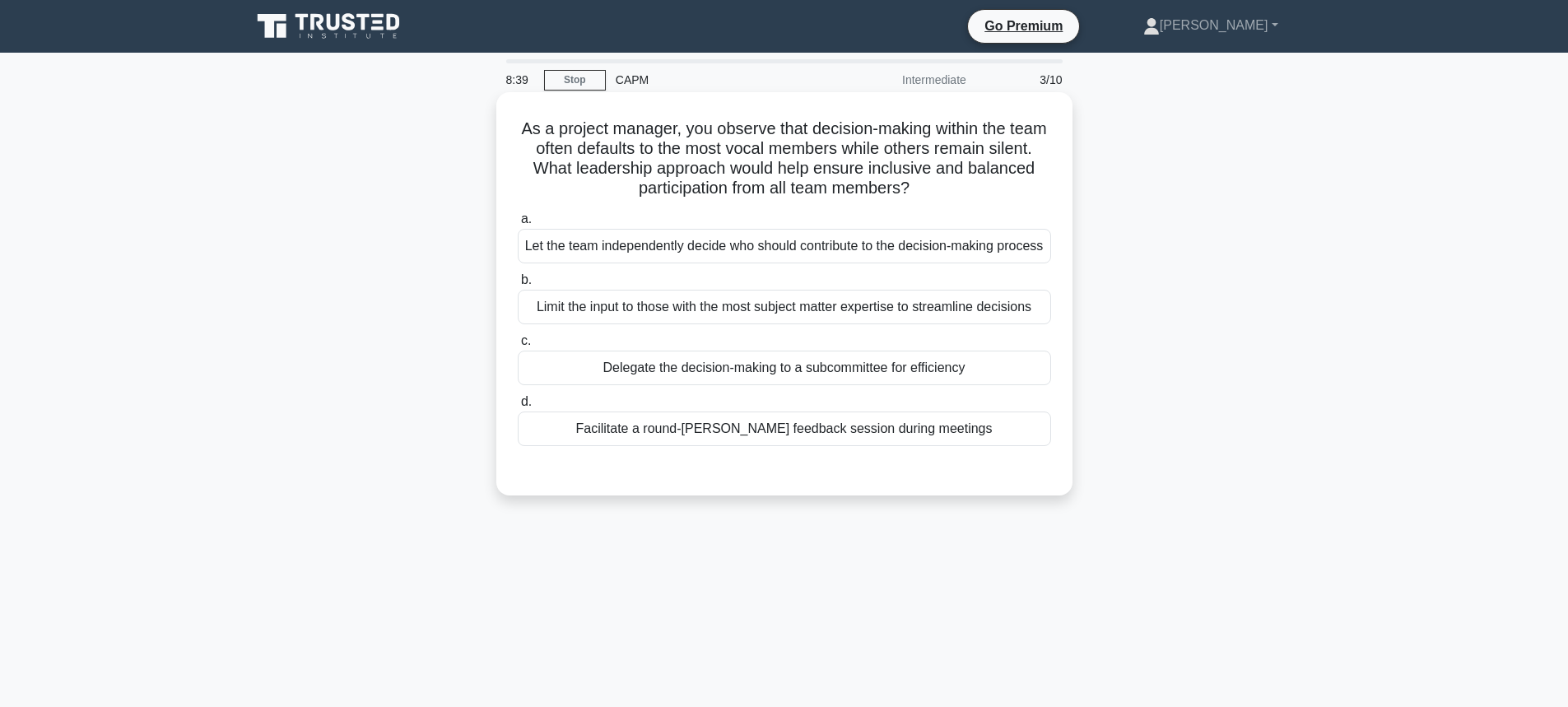
click at [732, 446] on div "Facilitate a round-robin feedback session during meetings" at bounding box center [784, 429] width 533 height 35
click at [518, 408] on input "d. Facilitate a round-robin feedback session during meetings" at bounding box center [518, 402] width 0 height 11
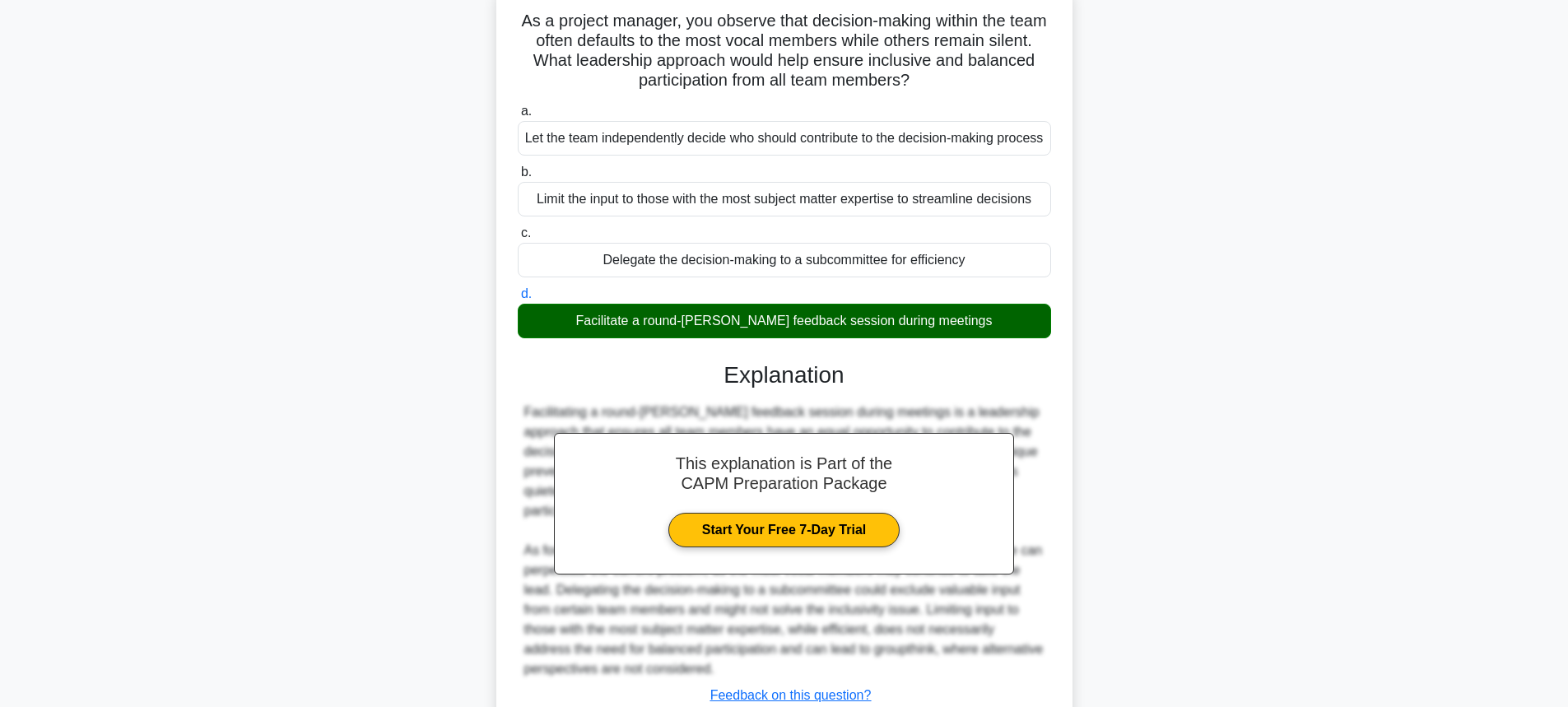
scroll to position [230, 0]
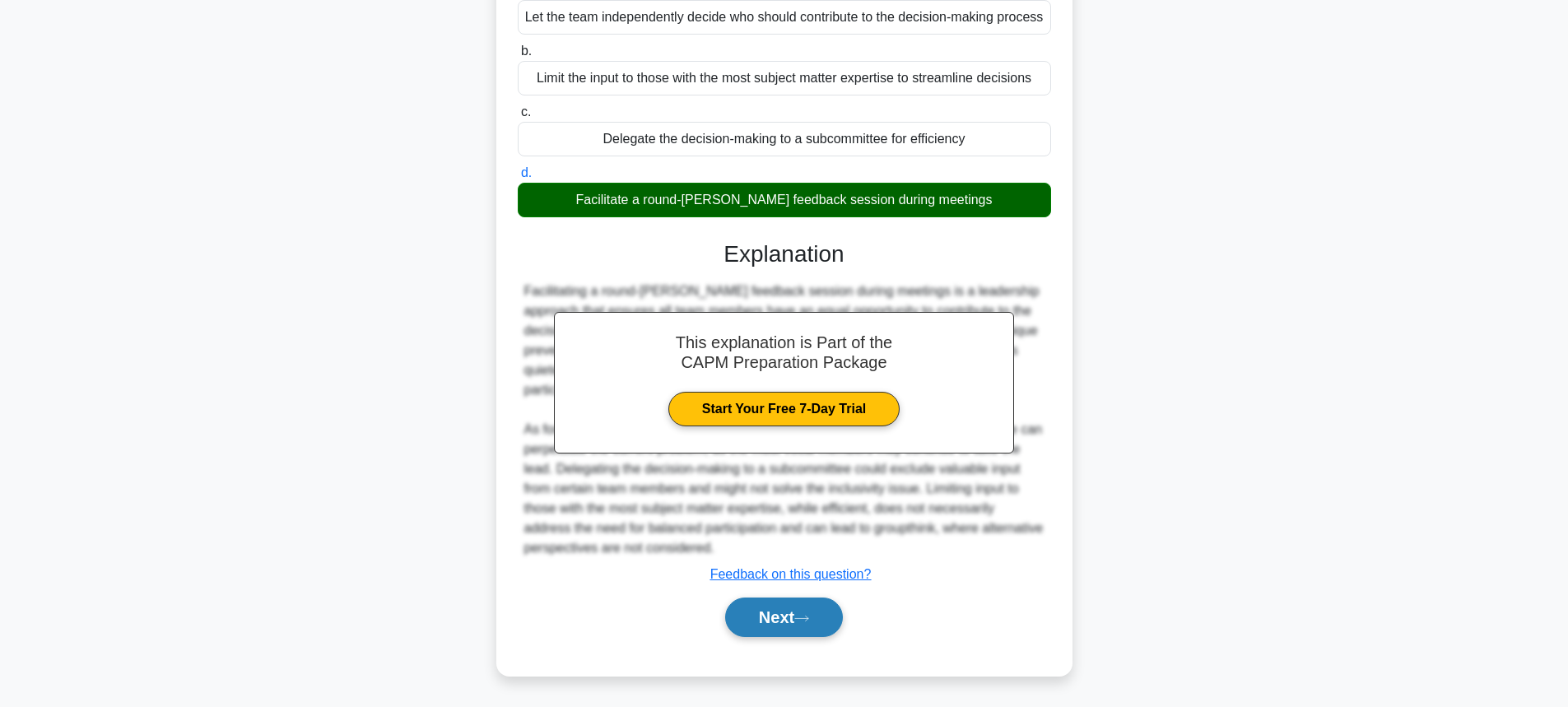
click at [768, 604] on button "Next" at bounding box center [783, 616] width 117 height 39
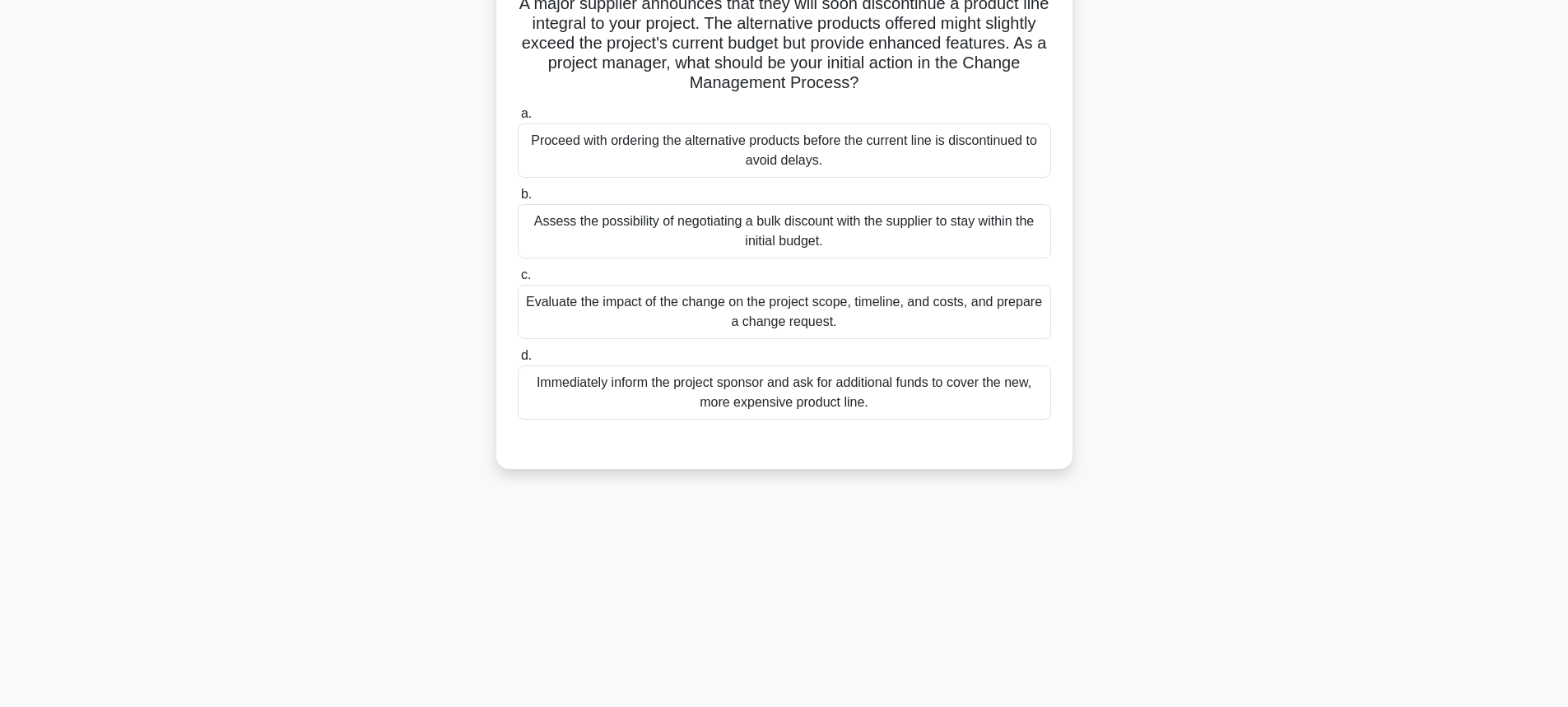
scroll to position [17, 0]
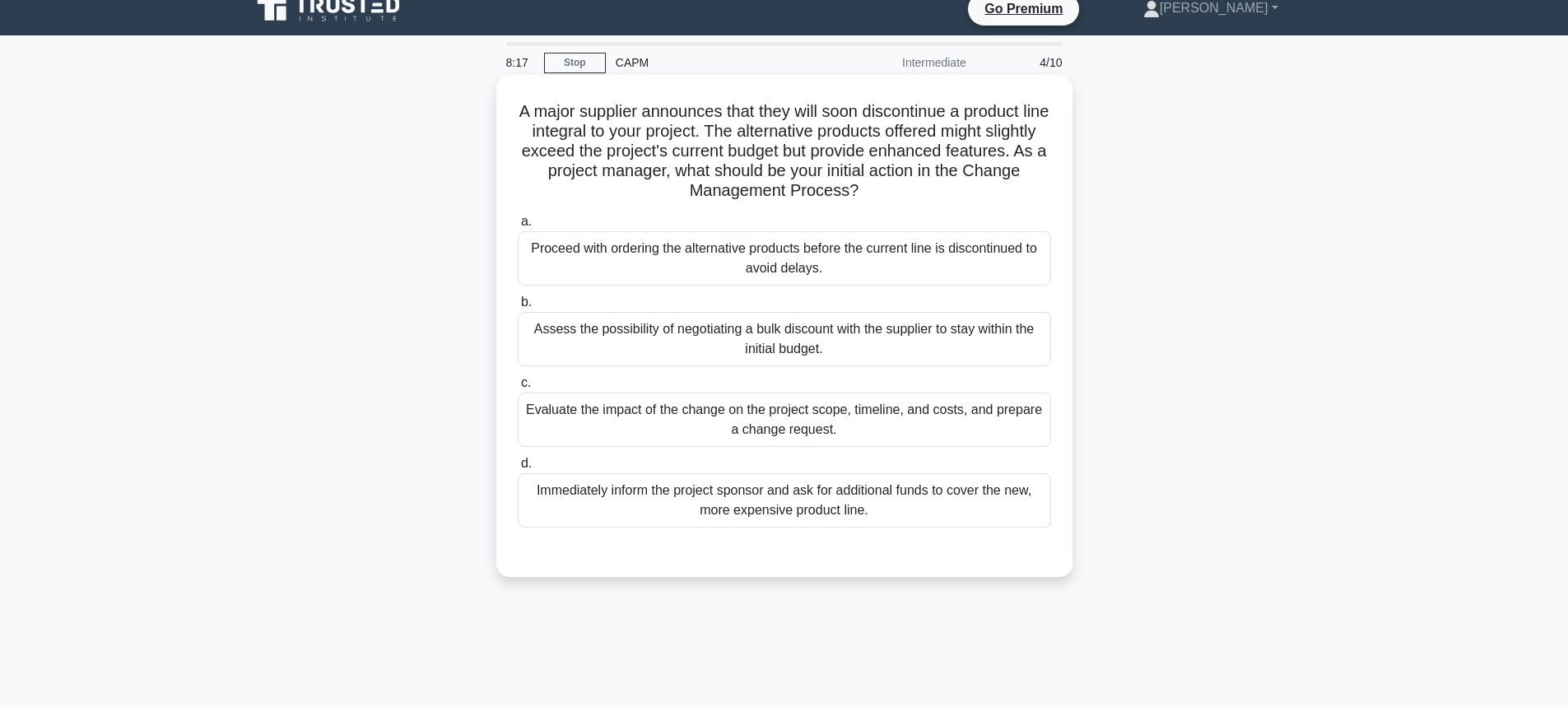
click at [633, 413] on div "Evaluate the impact of the change on the project scope, timeline, and costs, an…" at bounding box center [784, 419] width 533 height 54
click at [518, 388] on input "c. Evaluate the impact of the change on the project scope, timeline, and costs,…" at bounding box center [518, 383] width 0 height 11
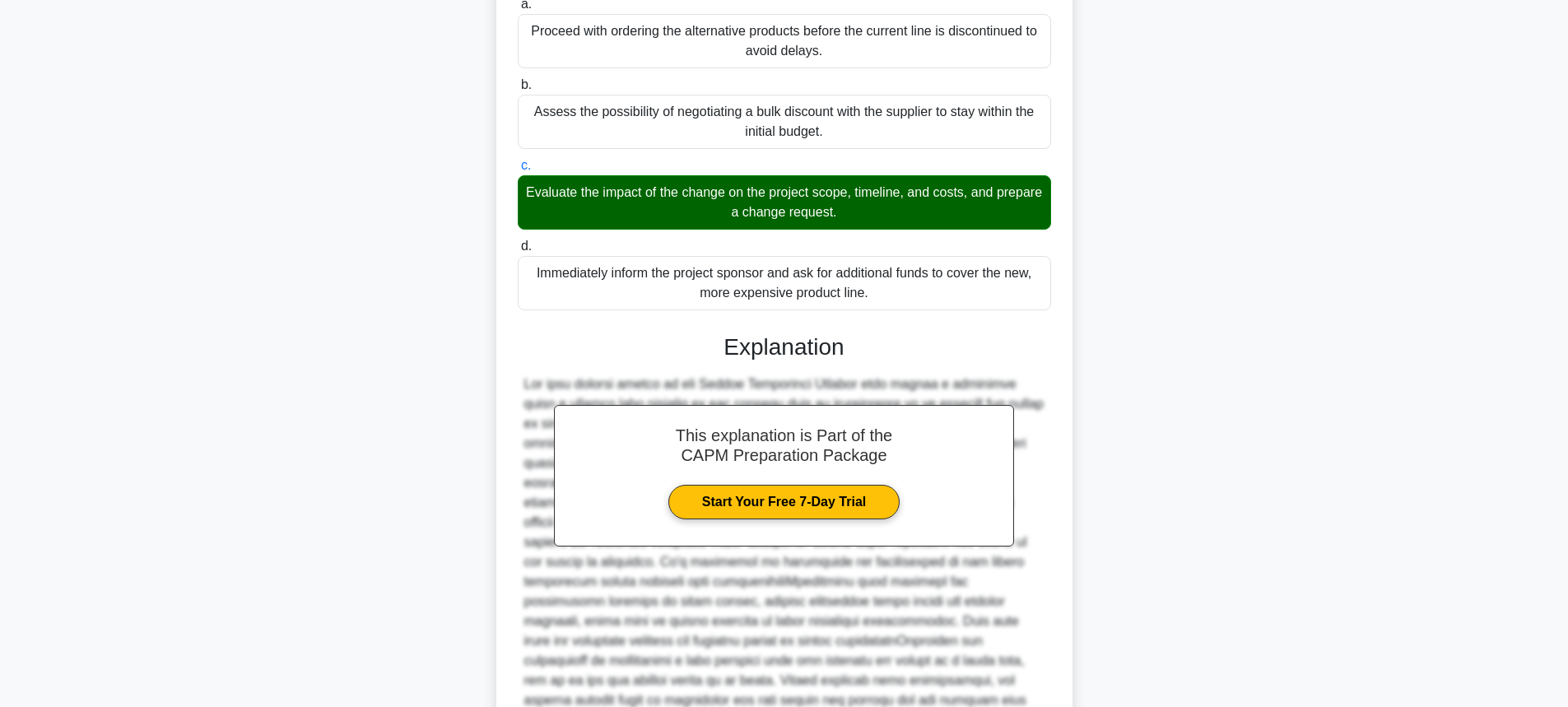
scroll to position [408, 0]
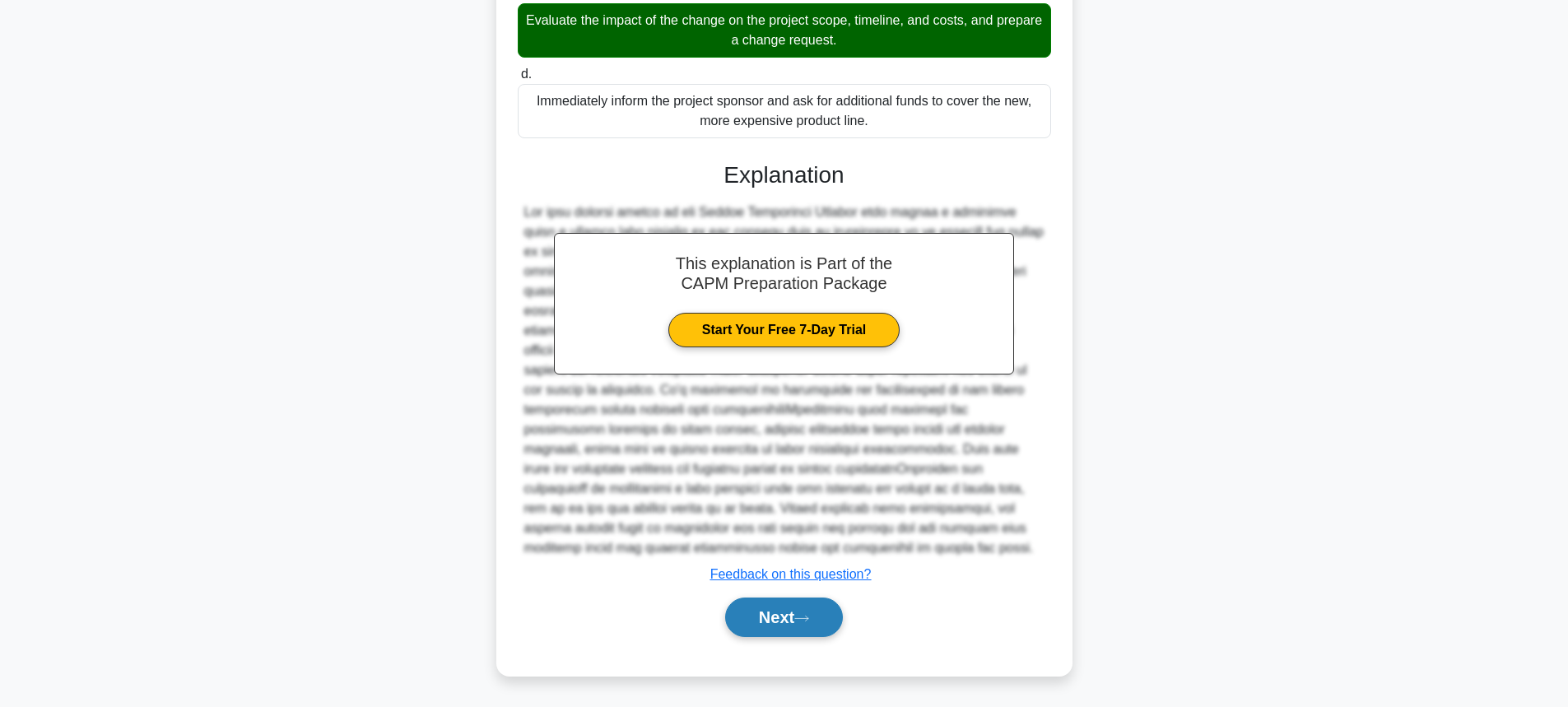
click at [762, 606] on button "Next" at bounding box center [783, 616] width 117 height 39
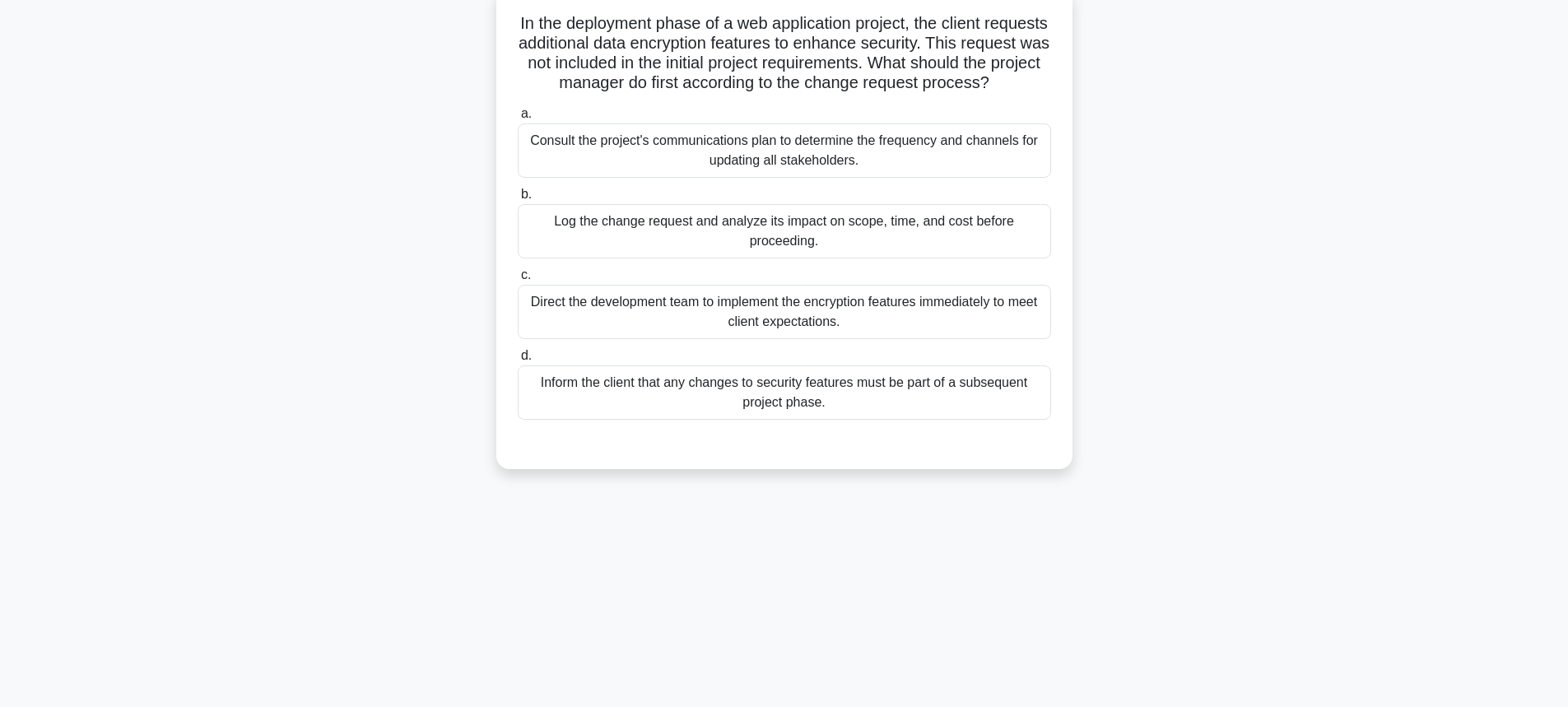
scroll to position [0, 0]
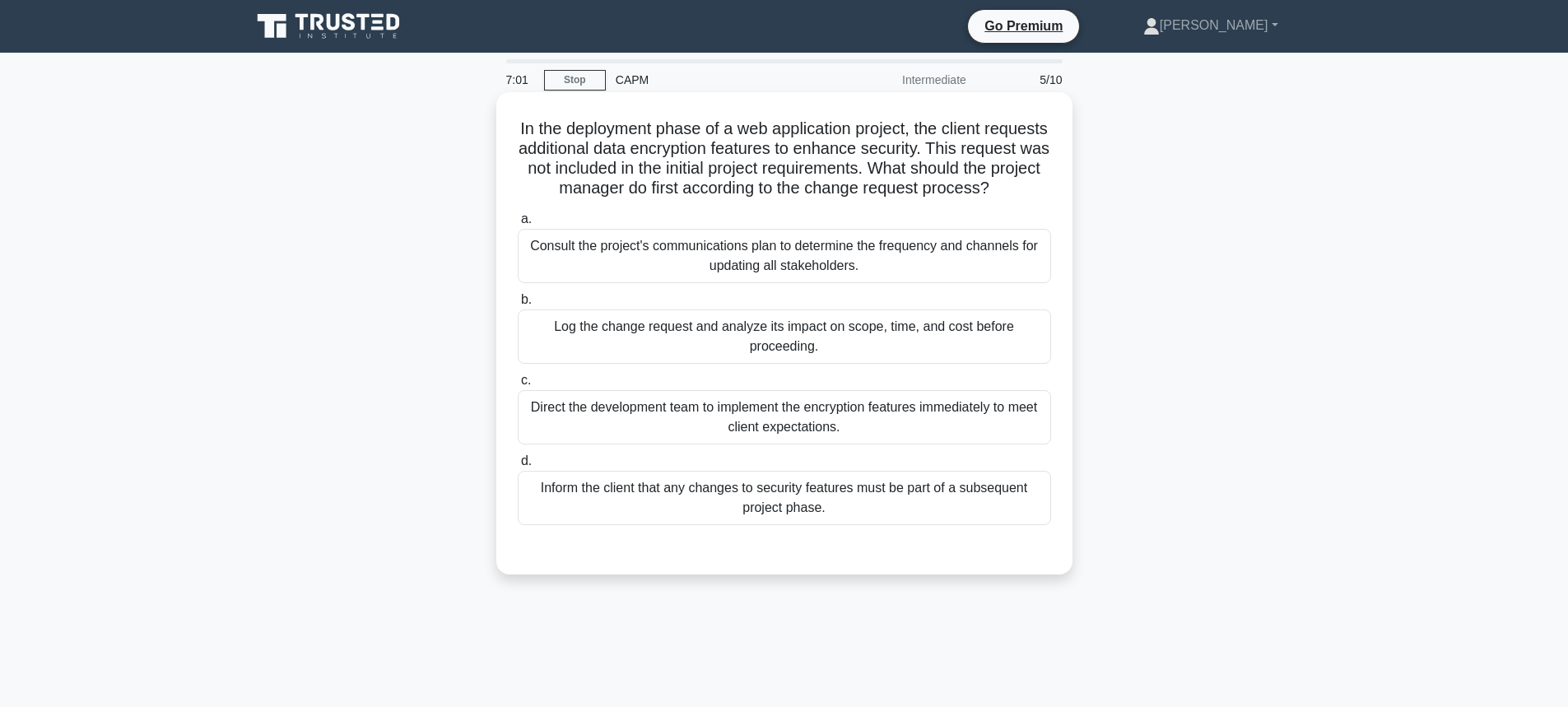
click at [732, 346] on div "Log the change request and analyze its impact on scope, time, and cost before p…" at bounding box center [784, 336] width 533 height 54
click at [518, 305] on input "b. Log the change request and analyze its impact on scope, time, and cost befor…" at bounding box center [518, 299] width 0 height 11
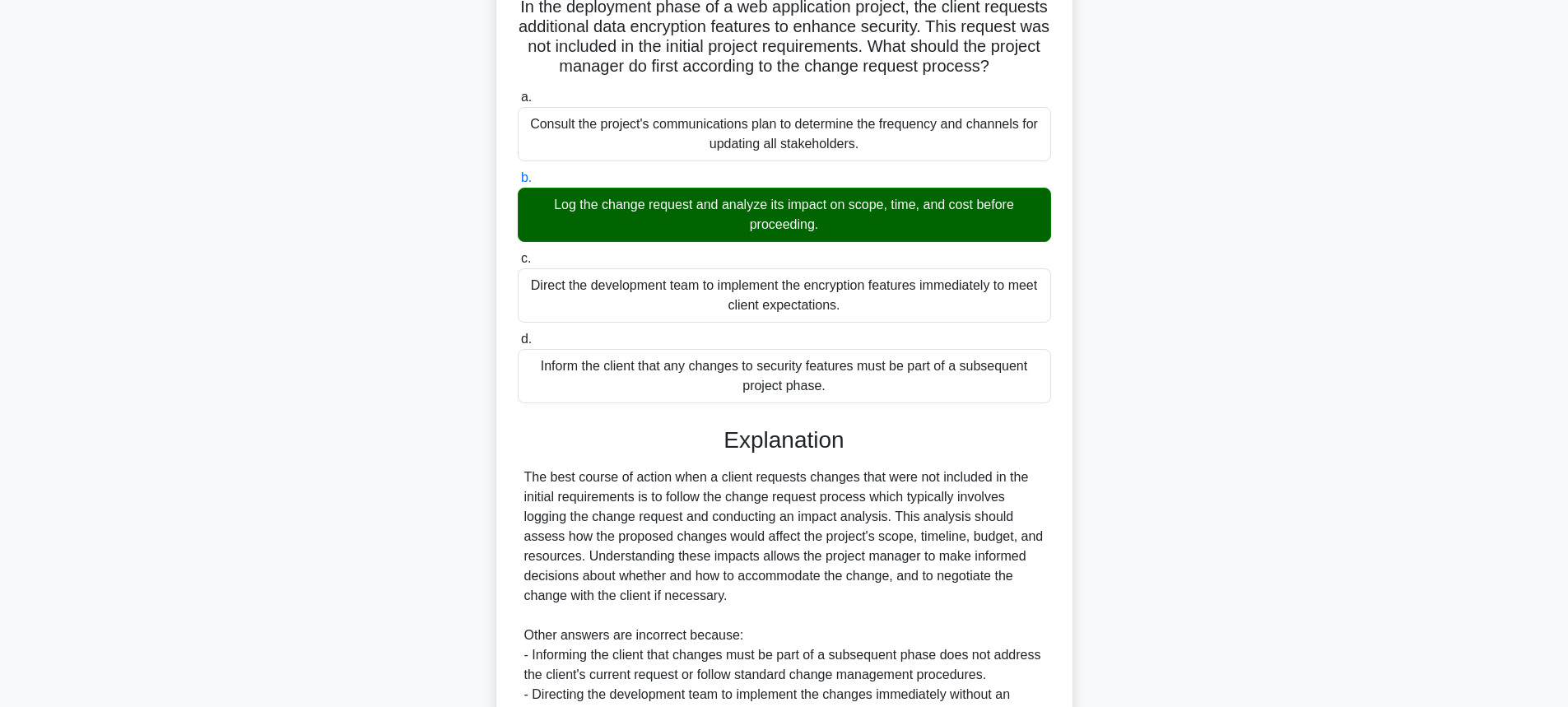
scroll to position [348, 0]
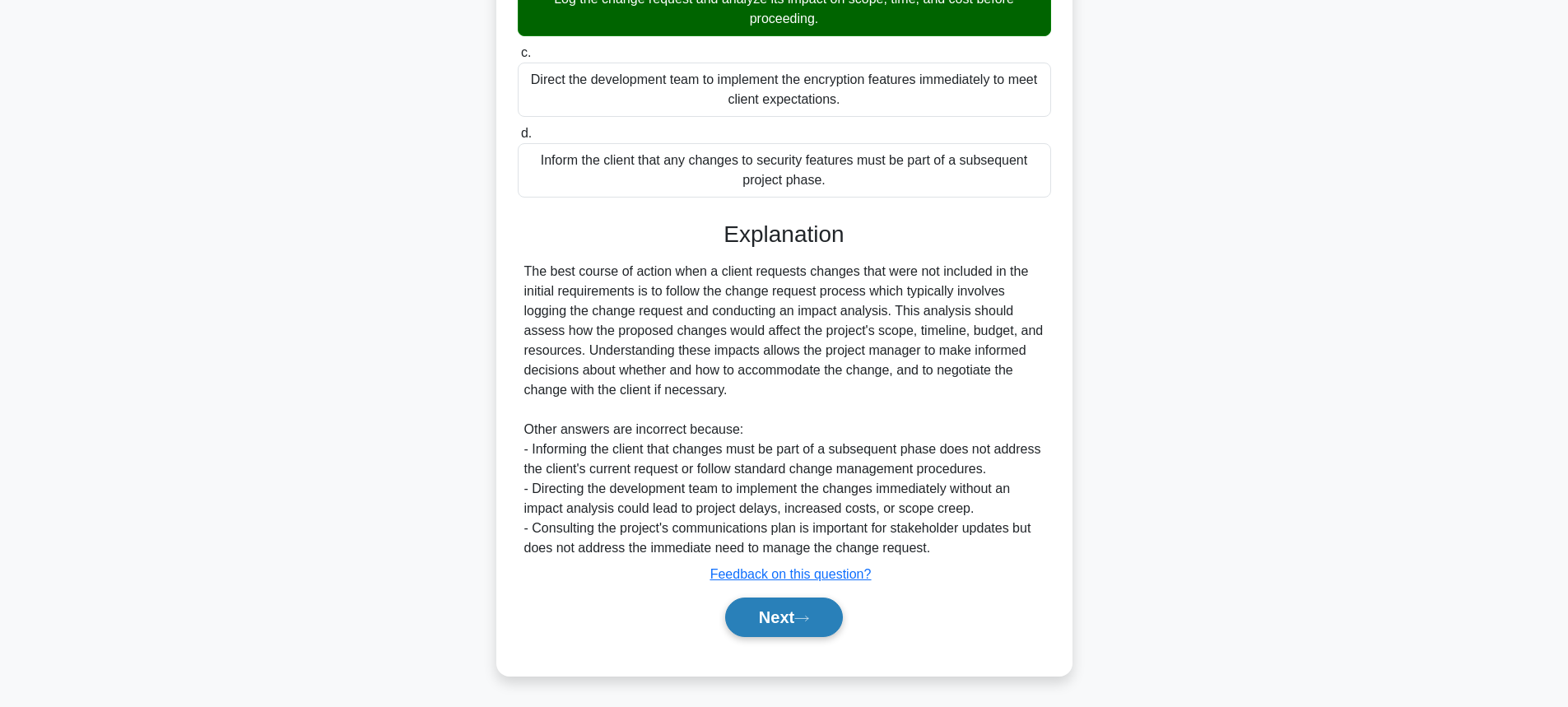
click at [823, 611] on button "Next" at bounding box center [783, 616] width 117 height 39
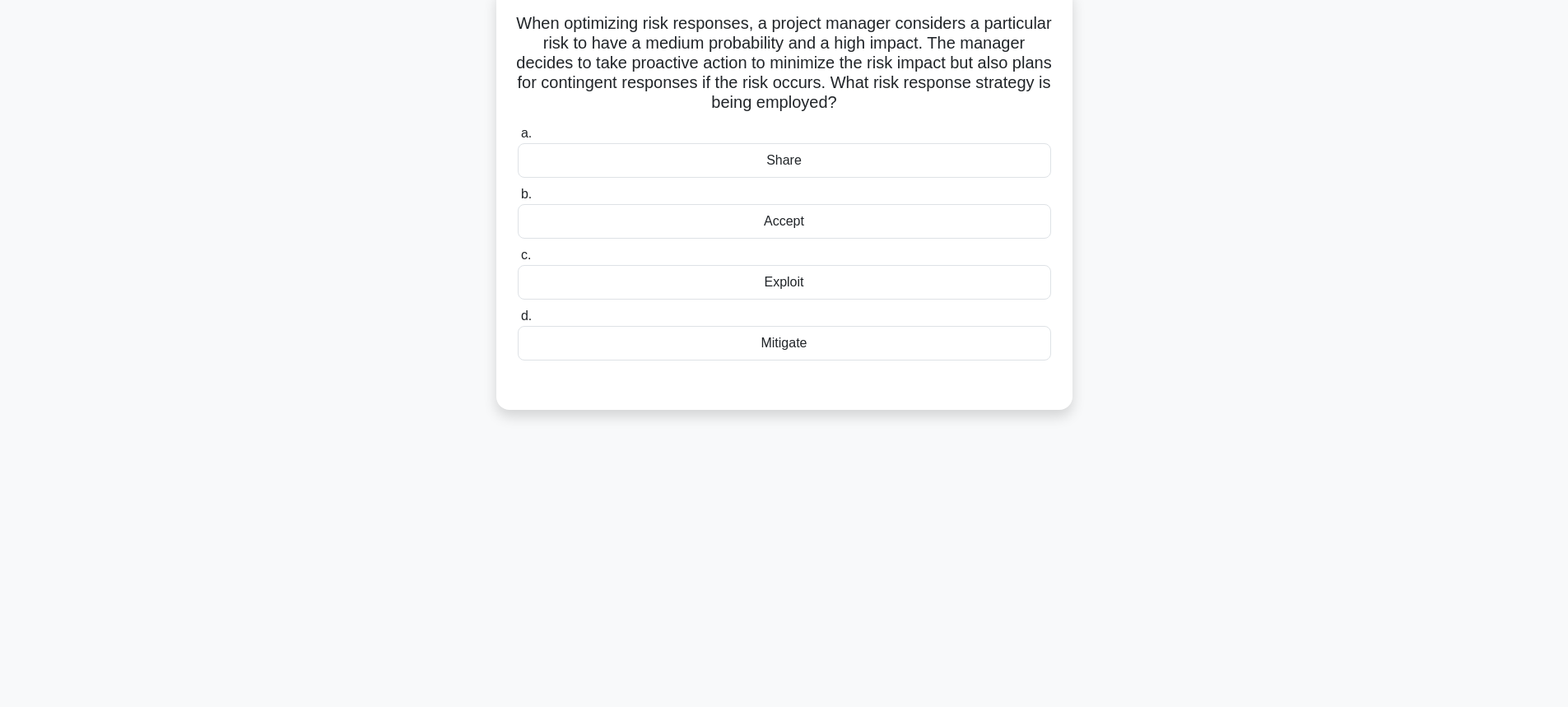
scroll to position [17, 0]
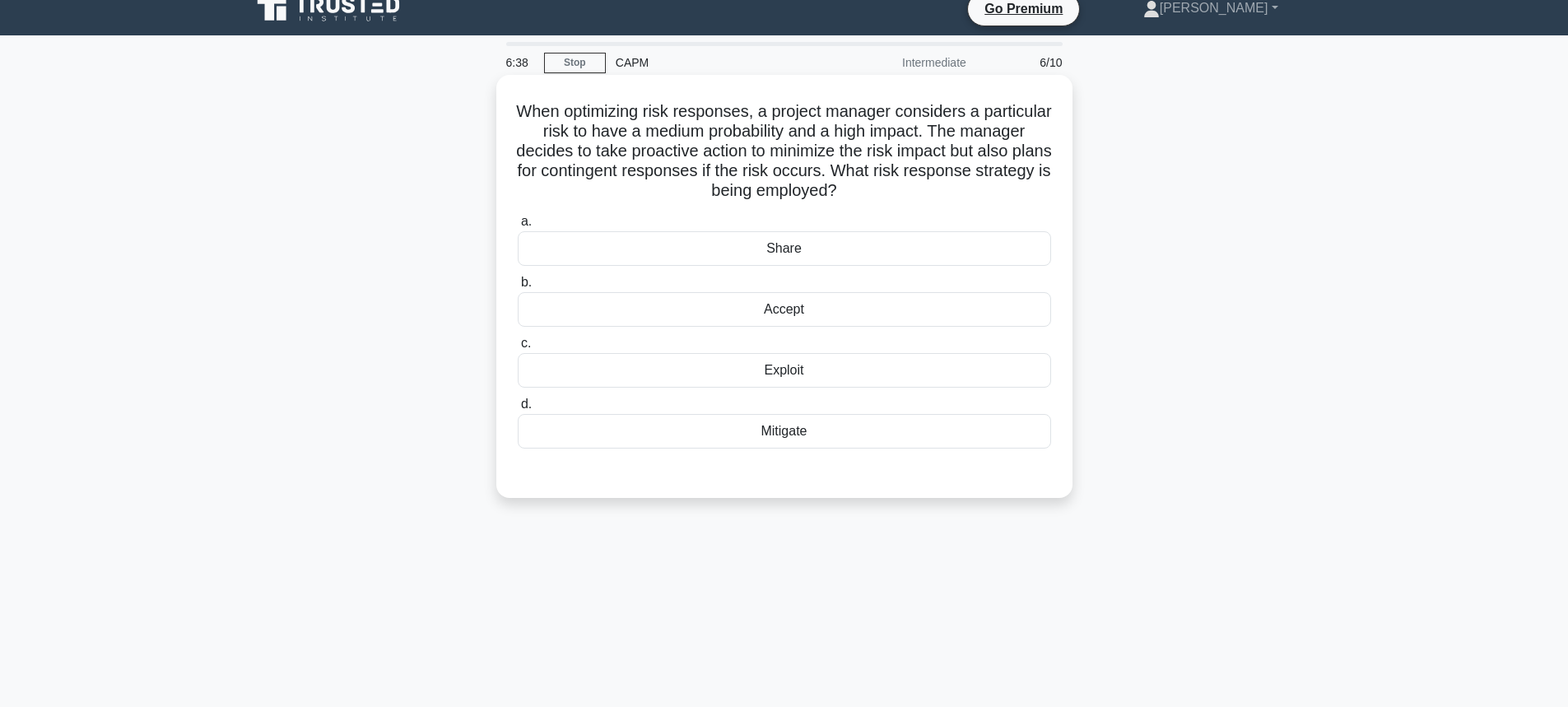
click at [808, 438] on div "Mitigate" at bounding box center [784, 432] width 533 height 35
click at [518, 410] on input "d. Mitigate" at bounding box center [518, 404] width 0 height 11
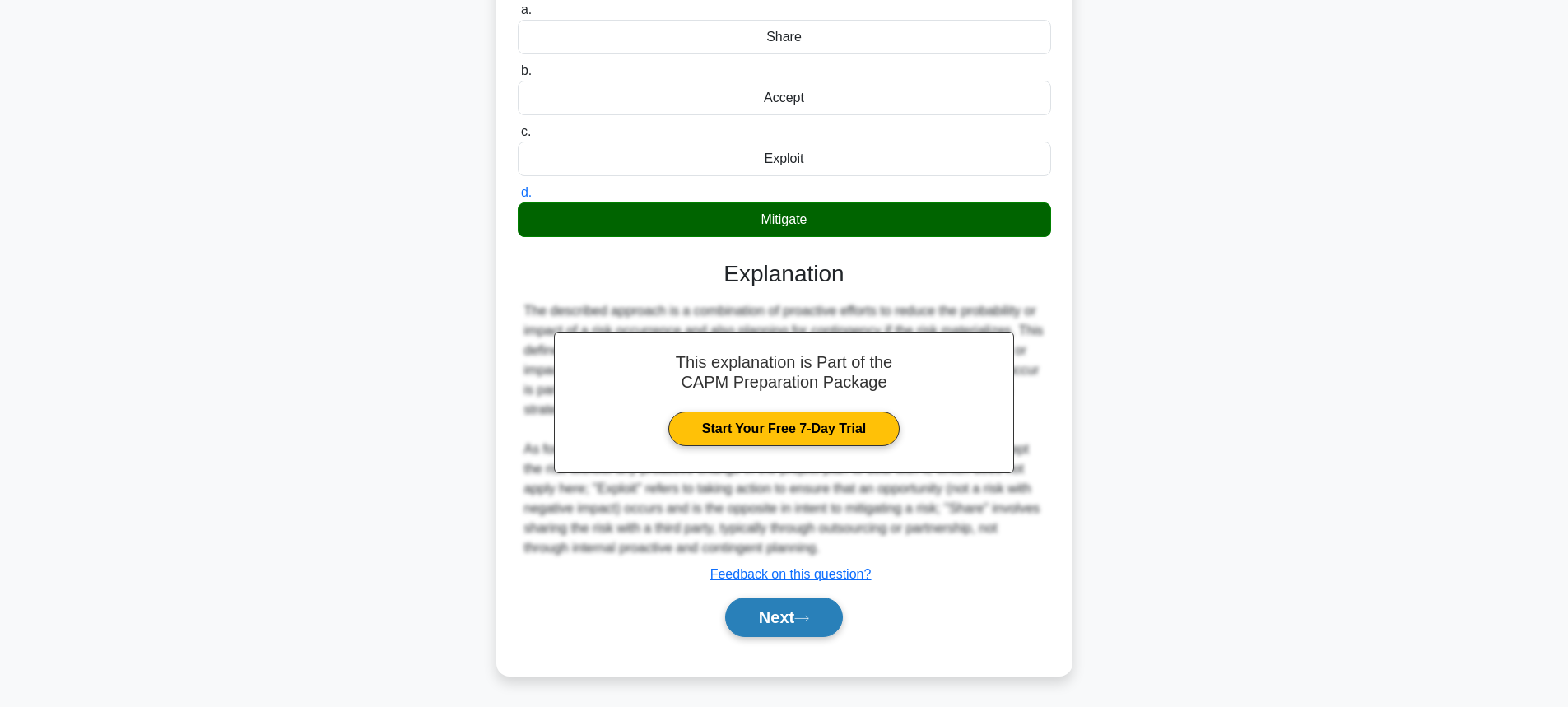
click at [785, 616] on button "Next" at bounding box center [783, 616] width 117 height 39
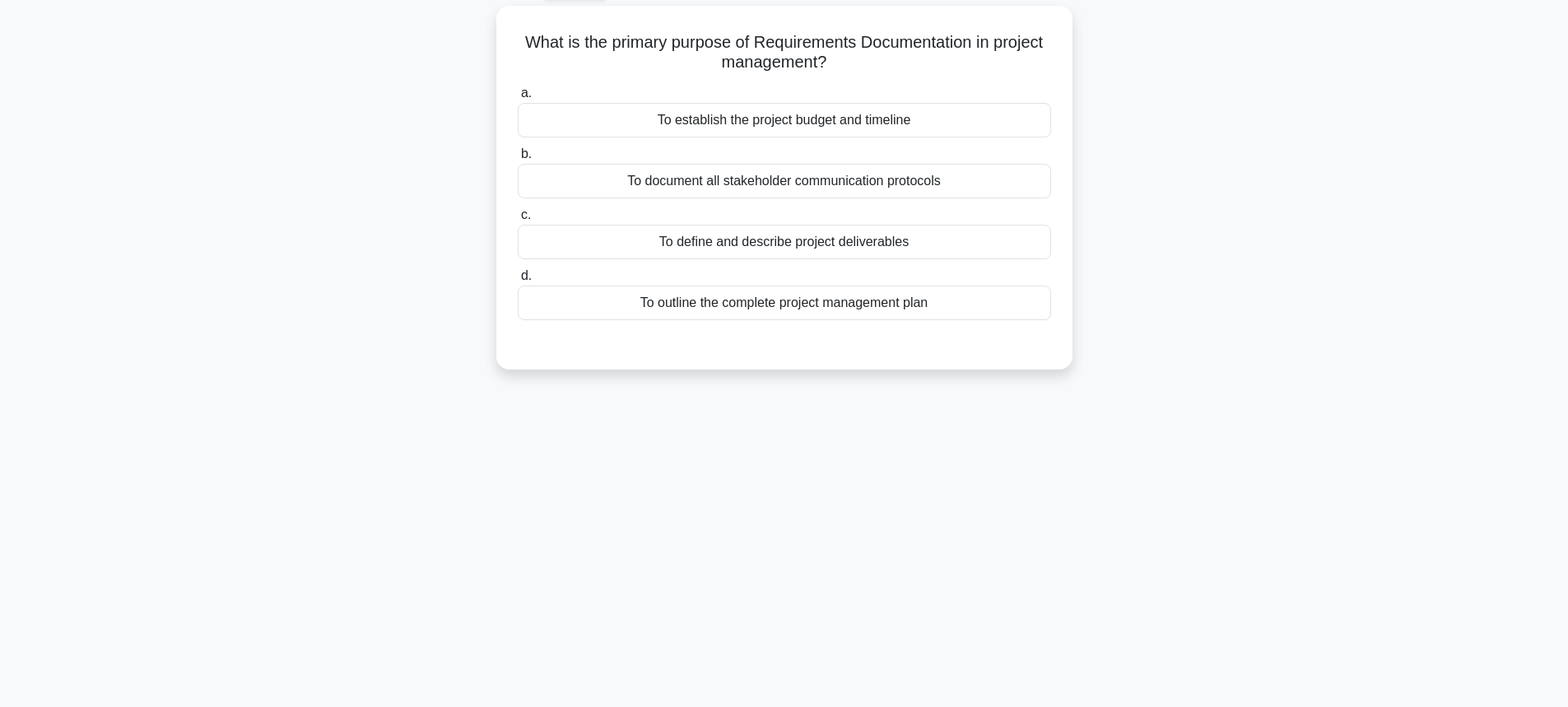
scroll to position [0, 0]
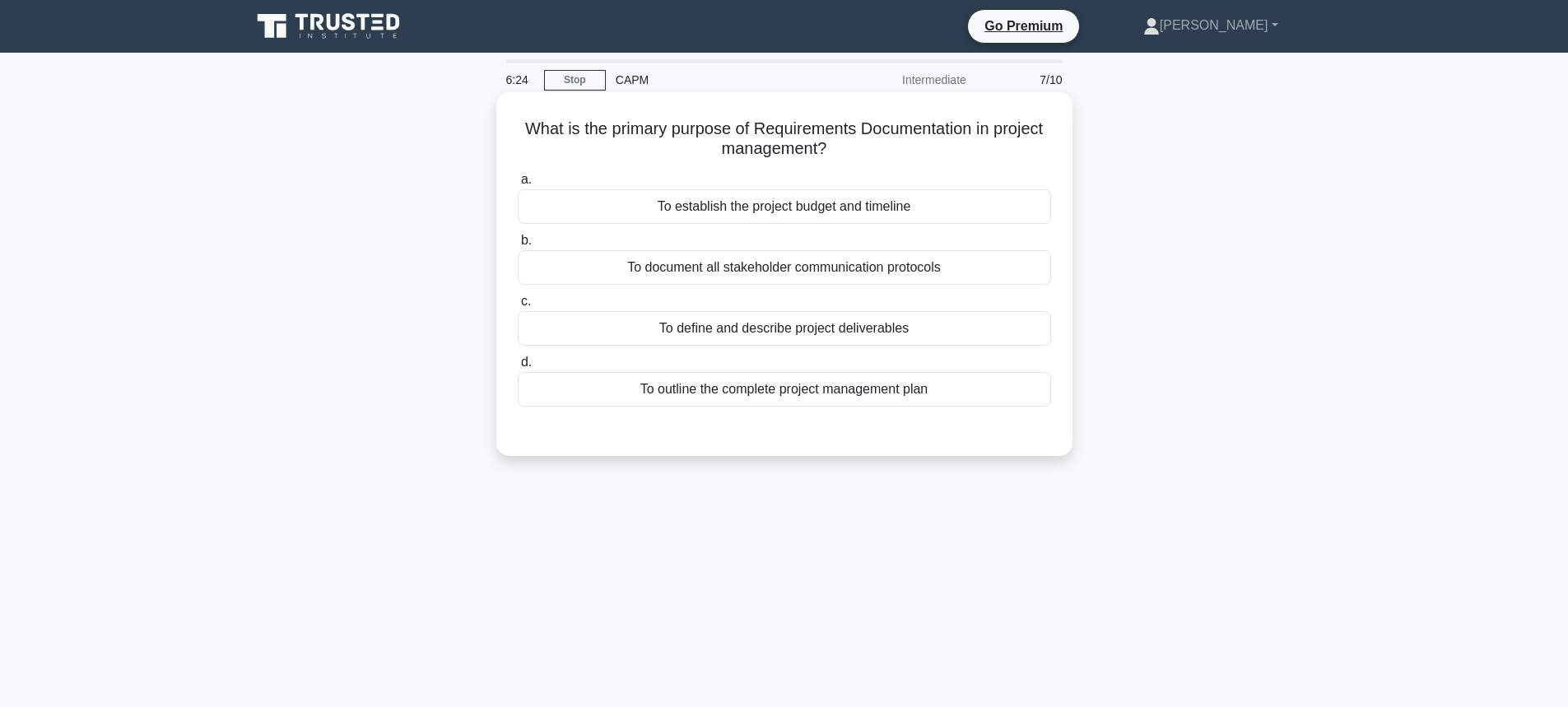
click at [685, 384] on div "To outline the complete project management plan" at bounding box center [784, 389] width 533 height 35
click at [518, 368] on input "d. To outline the complete project management plan" at bounding box center [518, 362] width 0 height 11
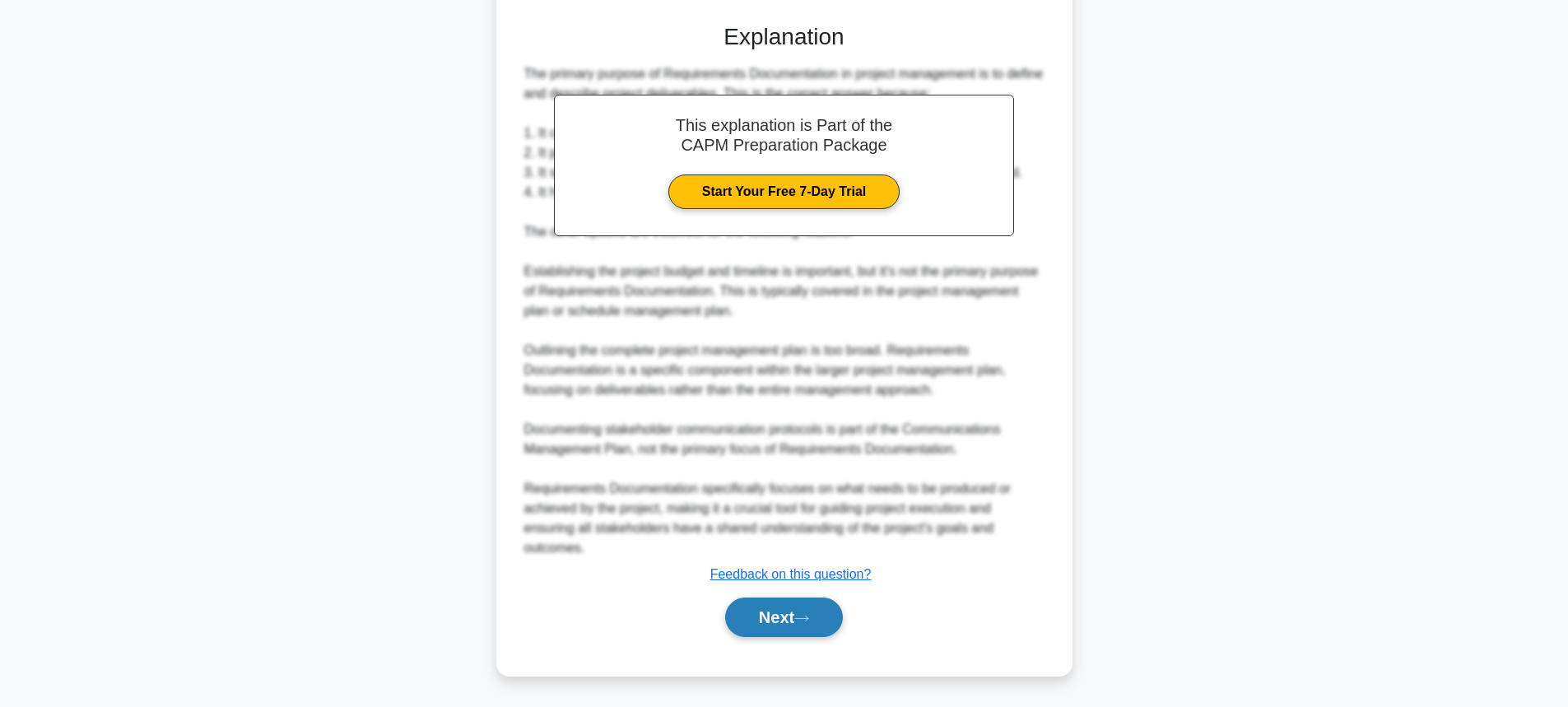
click at [817, 620] on button "Next" at bounding box center [783, 616] width 117 height 39
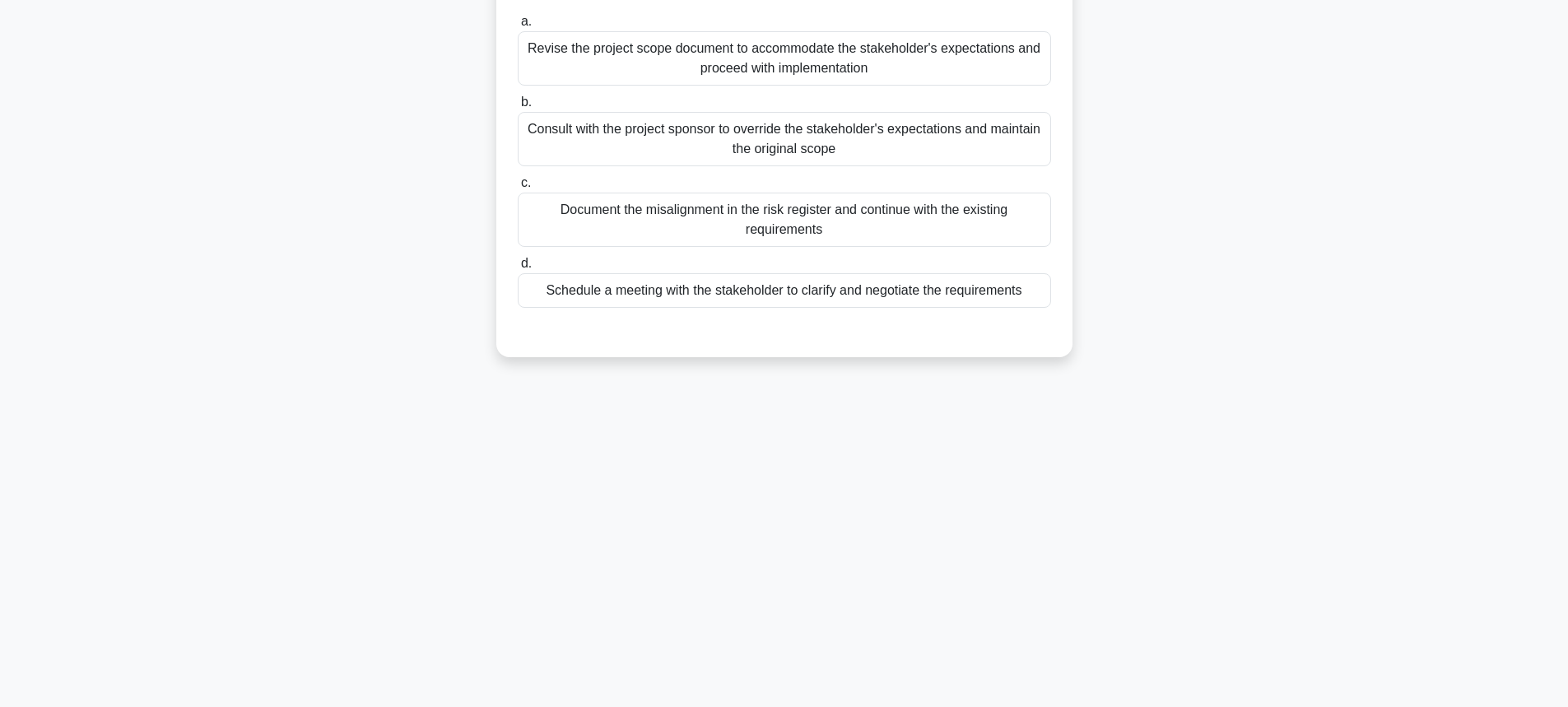
scroll to position [17, 0]
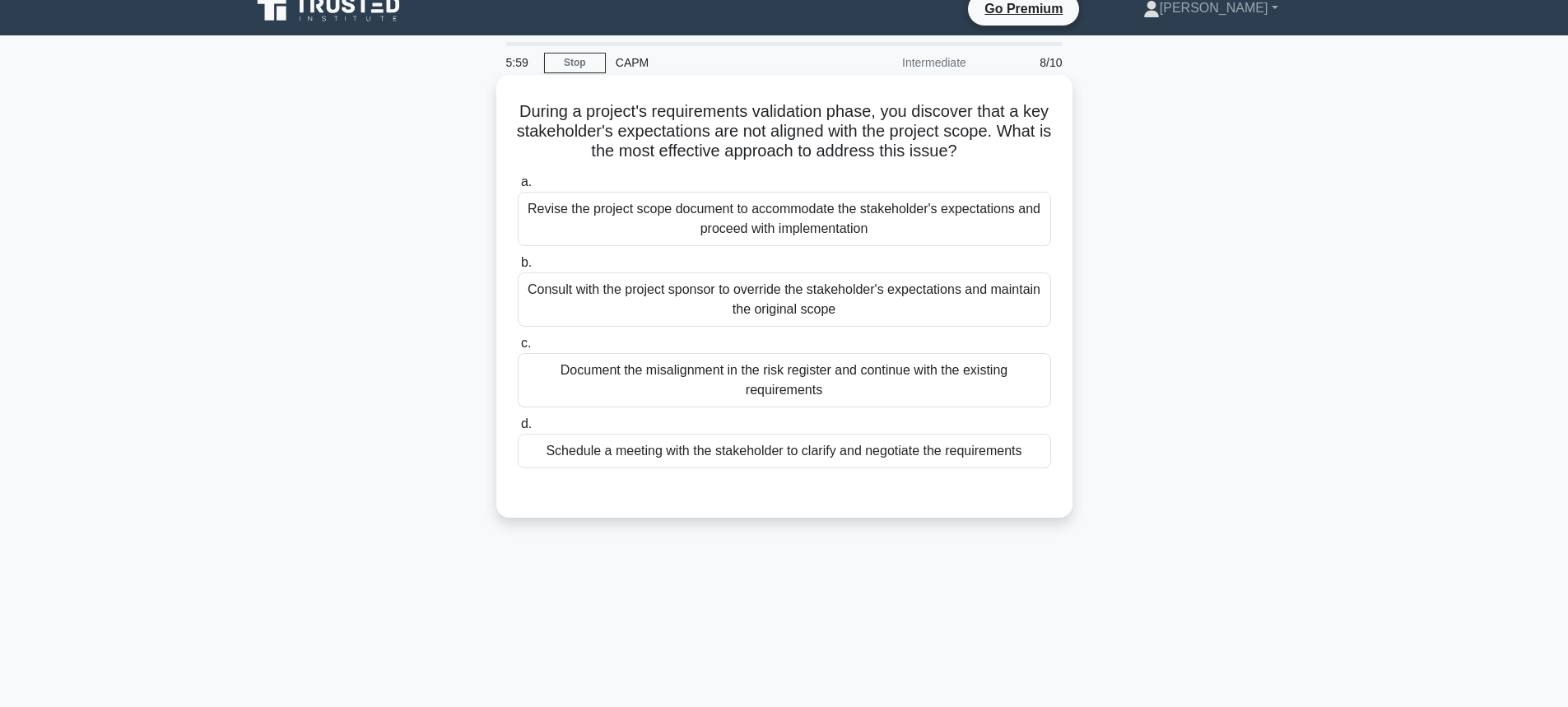
click at [665, 453] on div "Schedule a meeting with the stakeholder to clarify and negotiate the requiremen…" at bounding box center [784, 451] width 533 height 35
click at [518, 429] on input "d. Schedule a meeting with the stakeholder to clarify and negotiate the require…" at bounding box center [518, 423] width 0 height 11
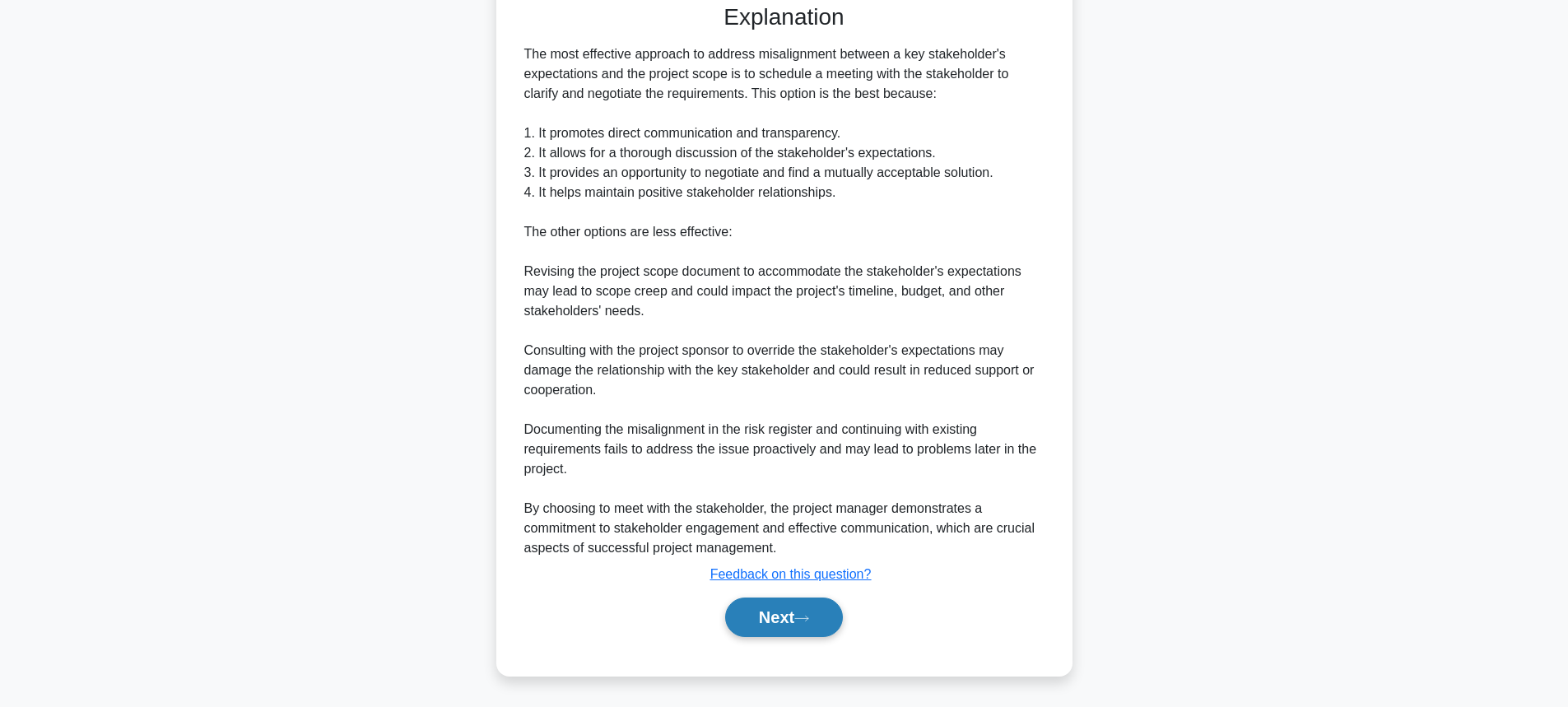
click at [738, 605] on button "Next" at bounding box center [783, 616] width 117 height 39
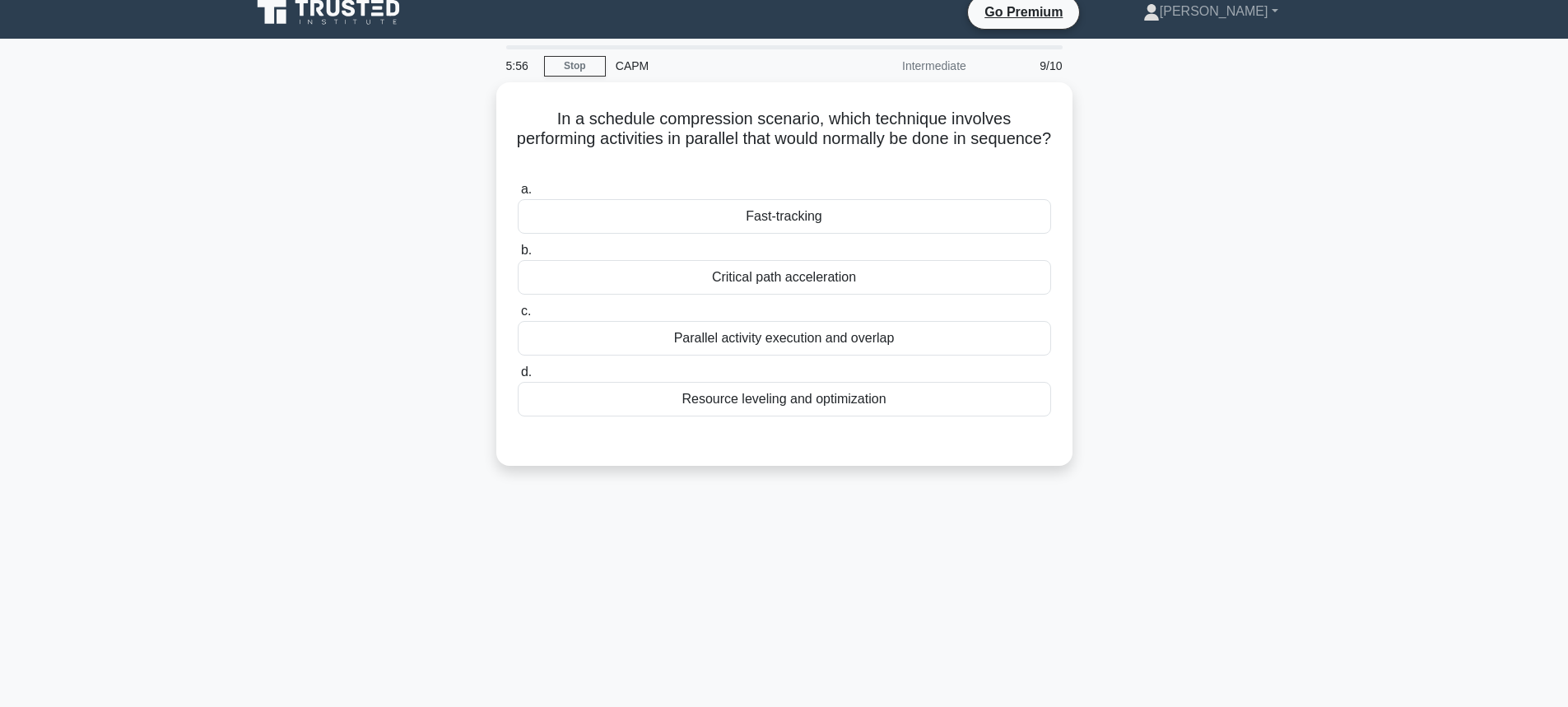
scroll to position [0, 0]
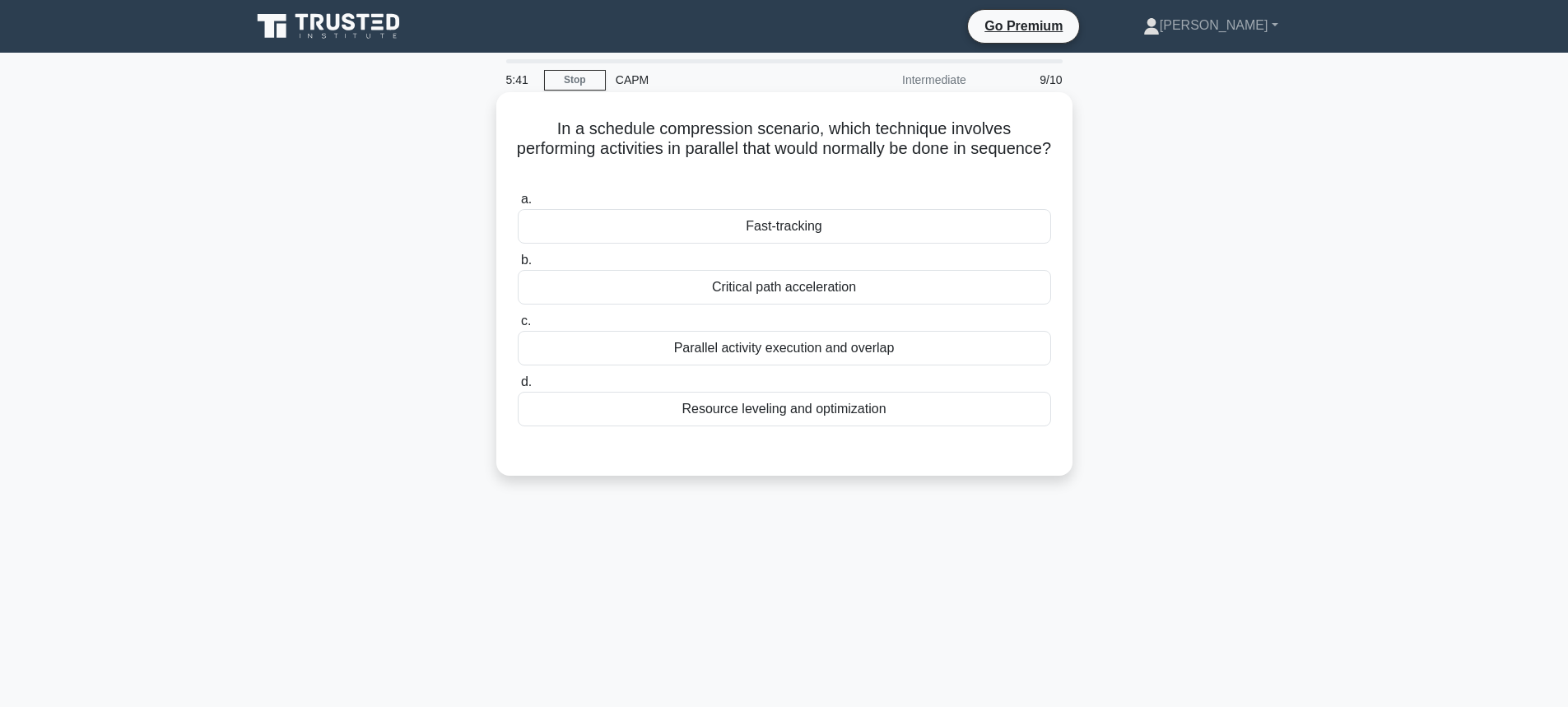
click at [791, 413] on div "Resource leveling and optimization" at bounding box center [784, 409] width 533 height 35
click at [518, 388] on input "d. Resource leveling and optimization" at bounding box center [518, 382] width 0 height 11
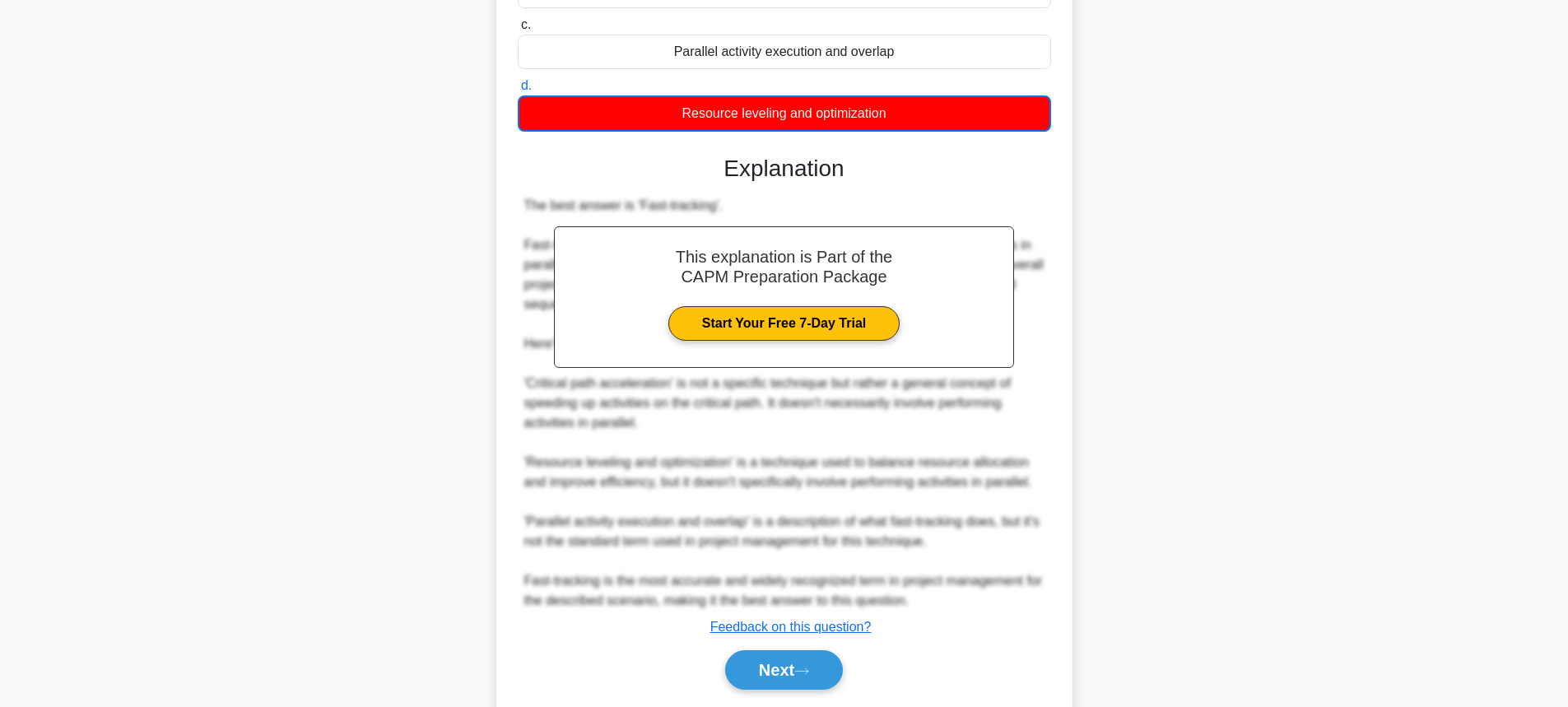
scroll to position [349, 0]
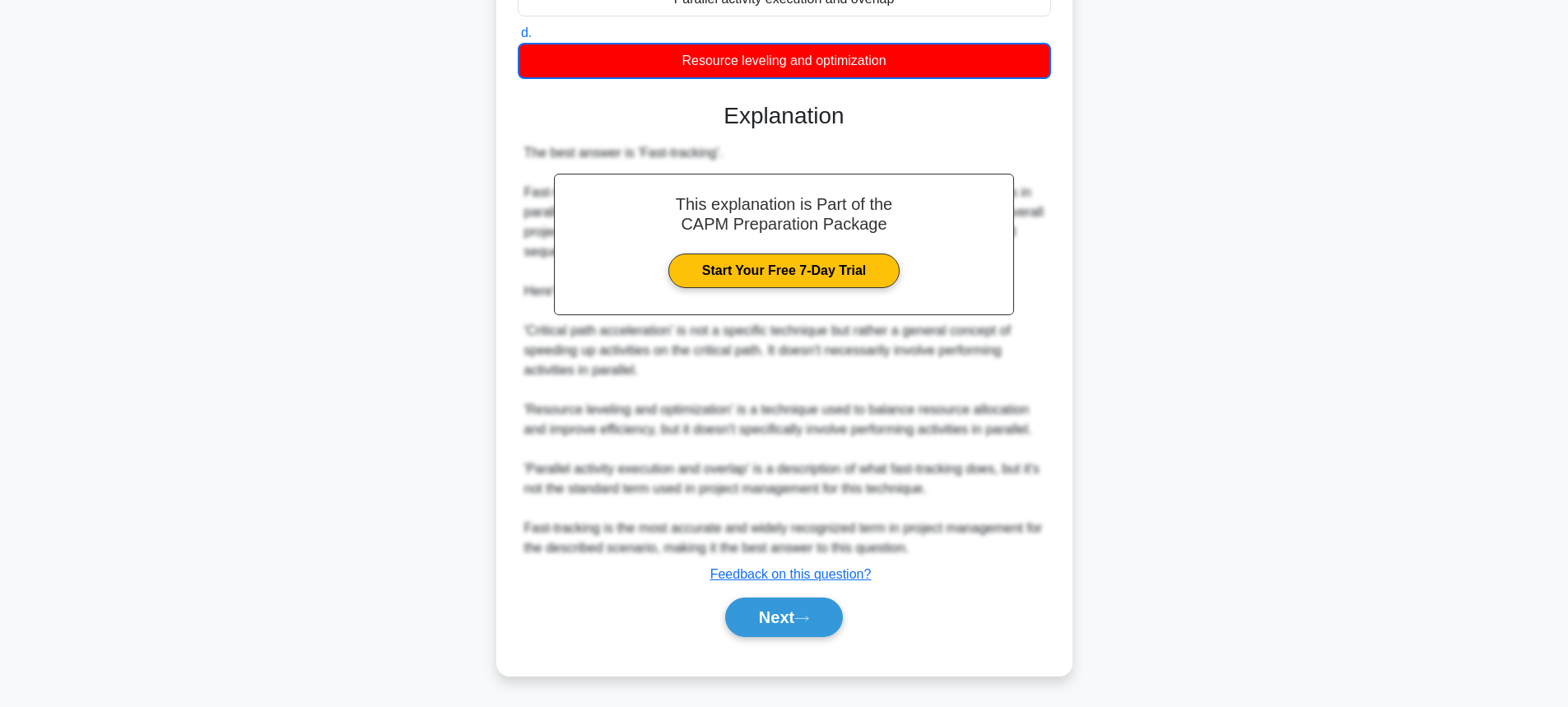
click at [760, 642] on div "Next" at bounding box center [784, 616] width 533 height 52
click at [761, 628] on button "Next" at bounding box center [783, 616] width 117 height 39
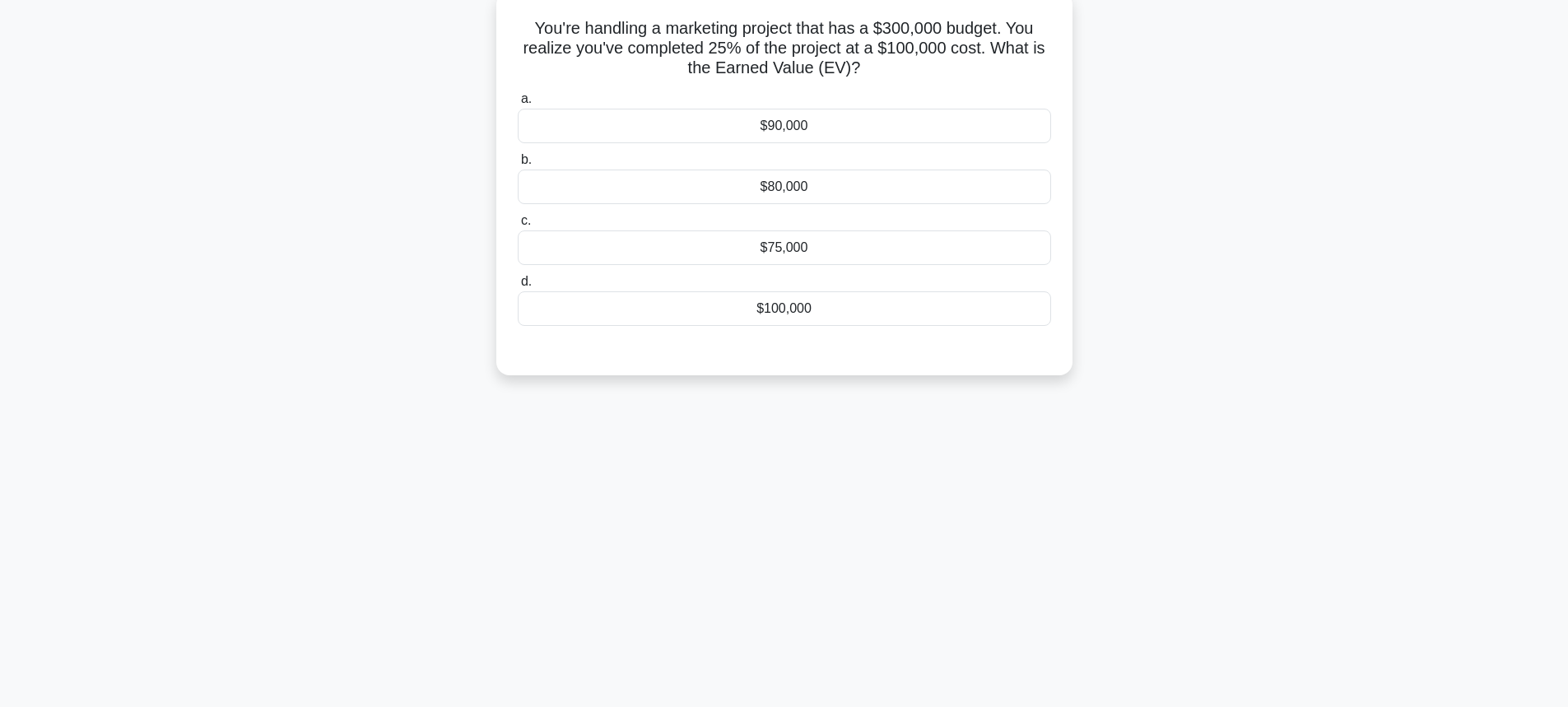
scroll to position [0, 0]
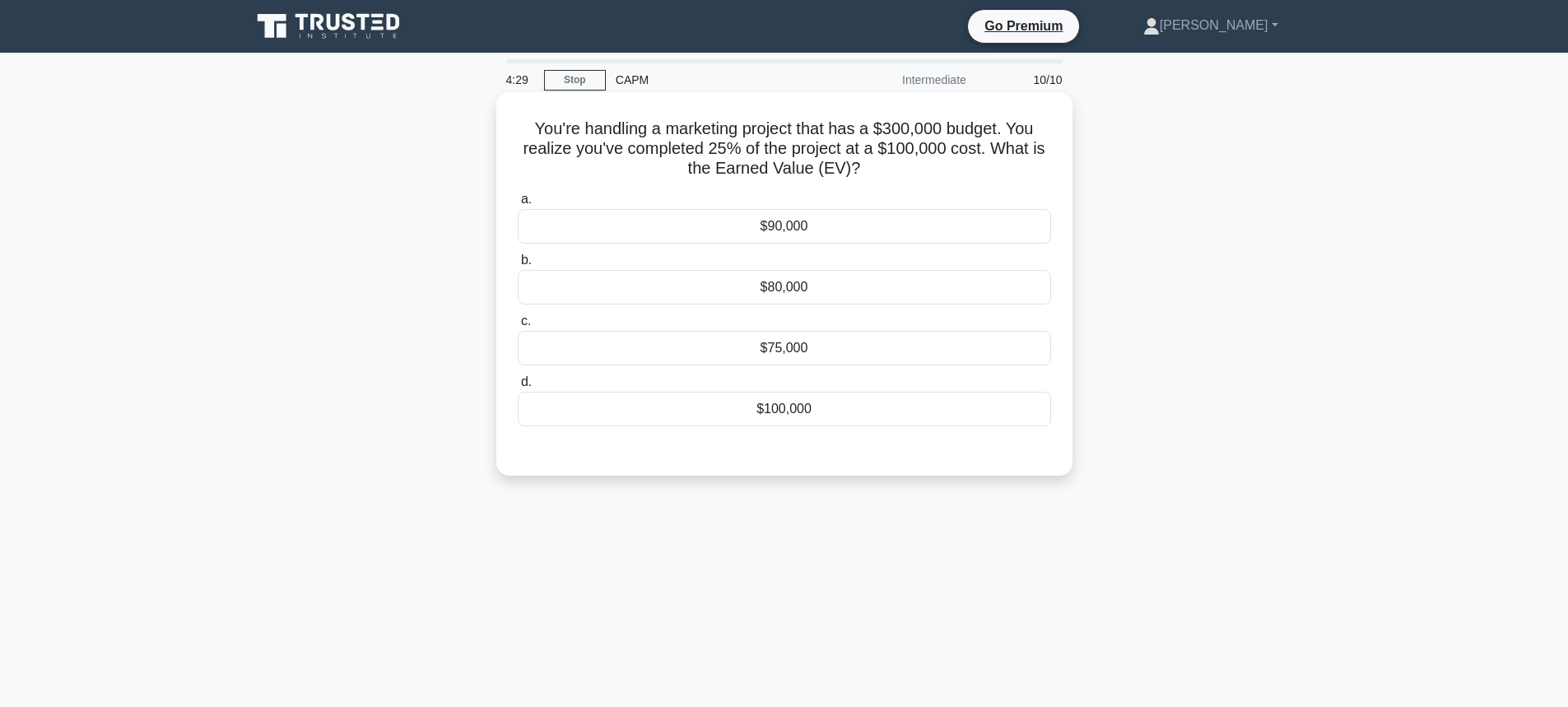
click at [782, 358] on div "$75,000" at bounding box center [784, 349] width 533 height 35
click at [518, 327] on input "c. $75,000" at bounding box center [518, 321] width 0 height 11
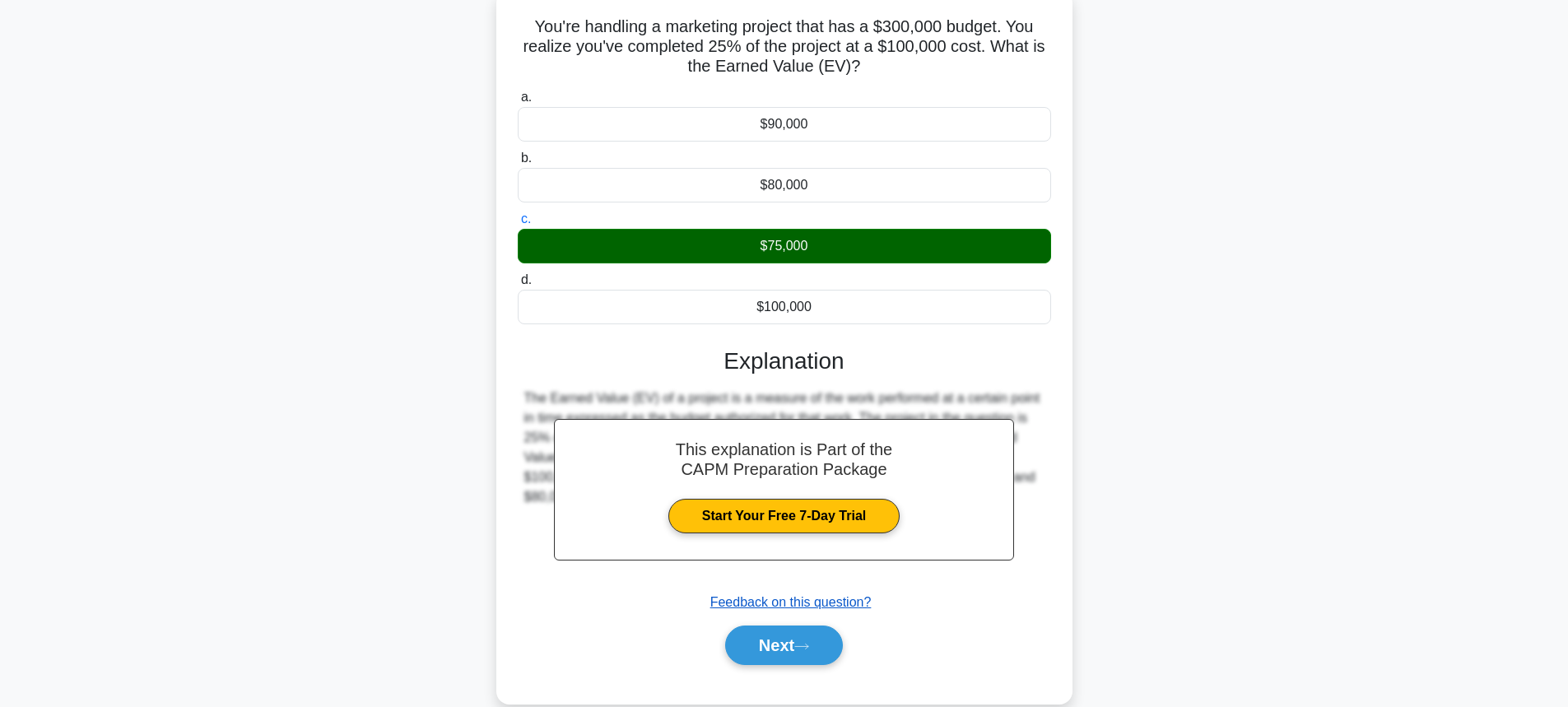
scroll to position [182, 0]
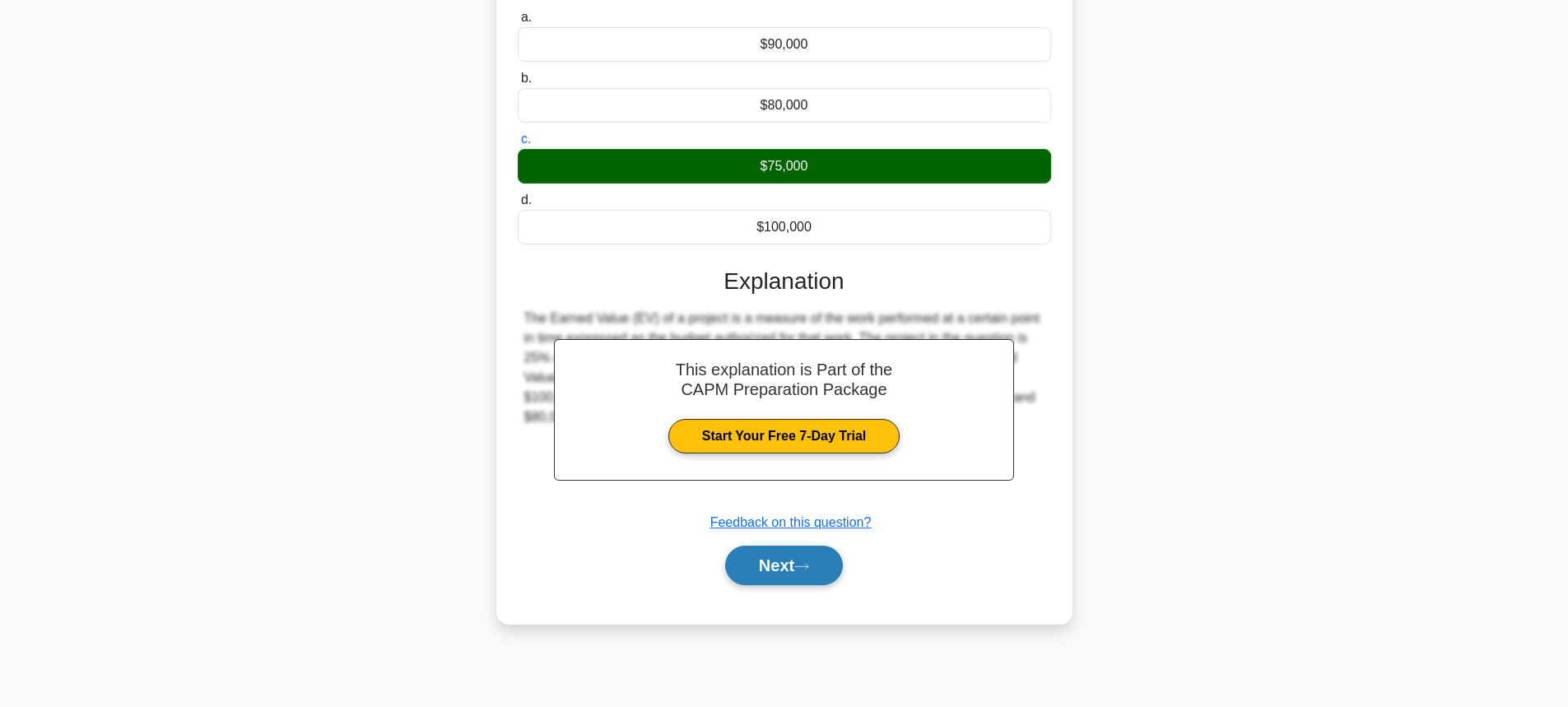
click at [781, 560] on button "Next" at bounding box center [783, 565] width 117 height 39
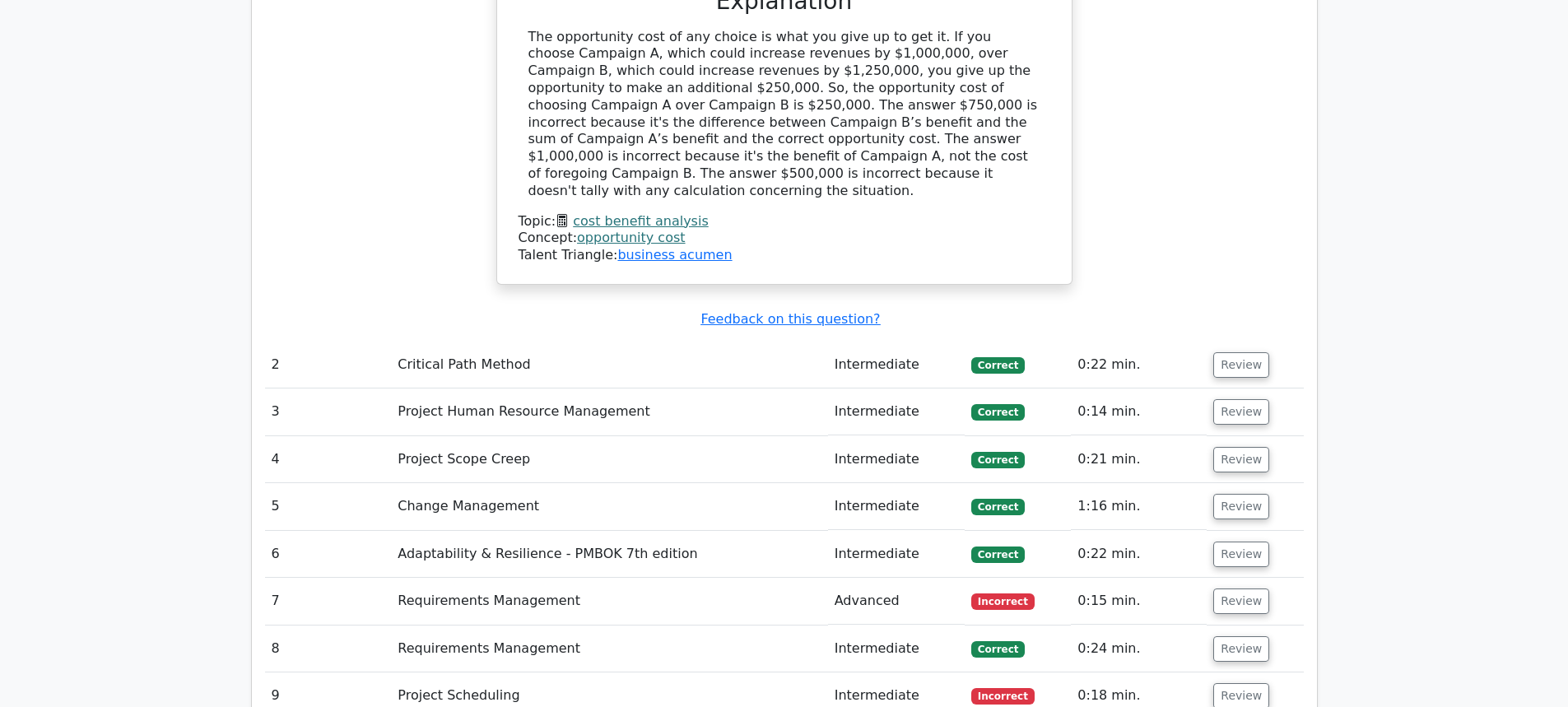
scroll to position [1810, 0]
